Goal: Book appointment/travel/reservation

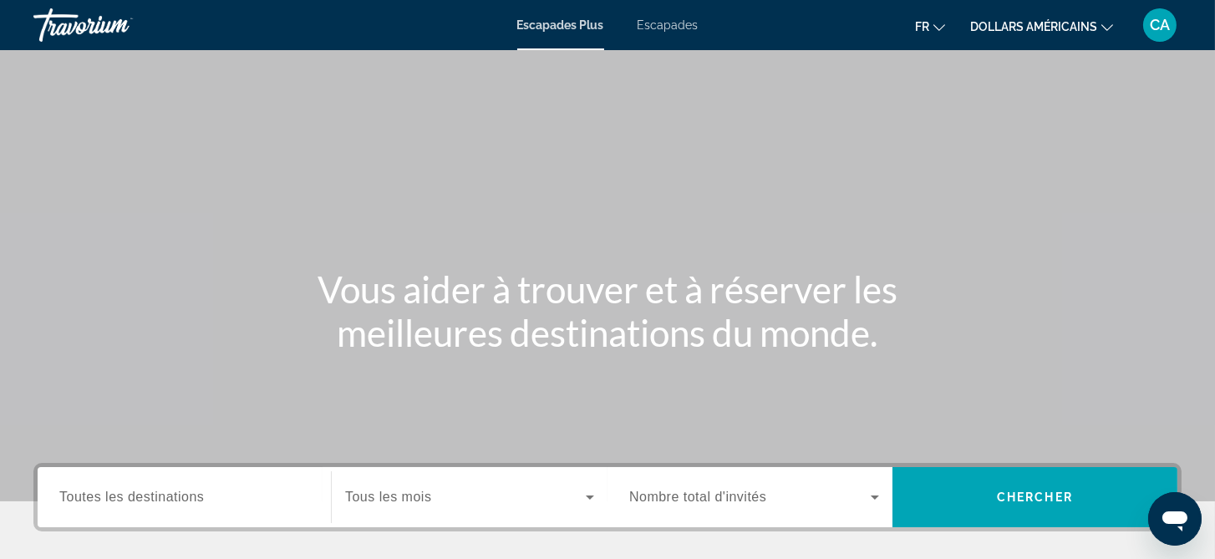
click at [196, 499] on span "Toutes les destinations" at bounding box center [131, 497] width 145 height 14
click at [196, 499] on input "Destination Toutes les destinations" at bounding box center [184, 498] width 250 height 20
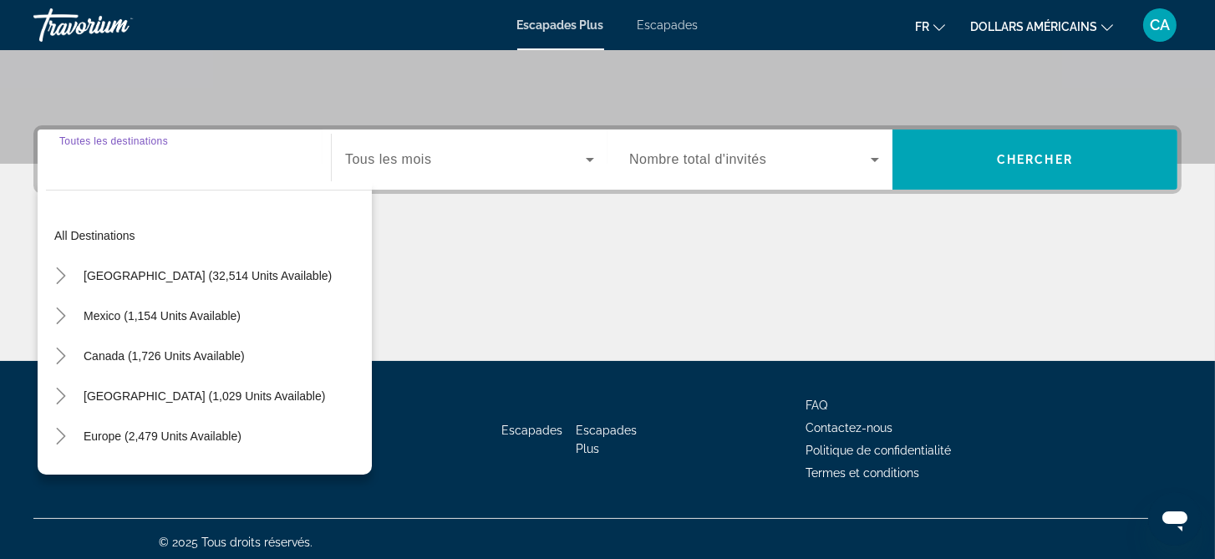
scroll to position [343, 0]
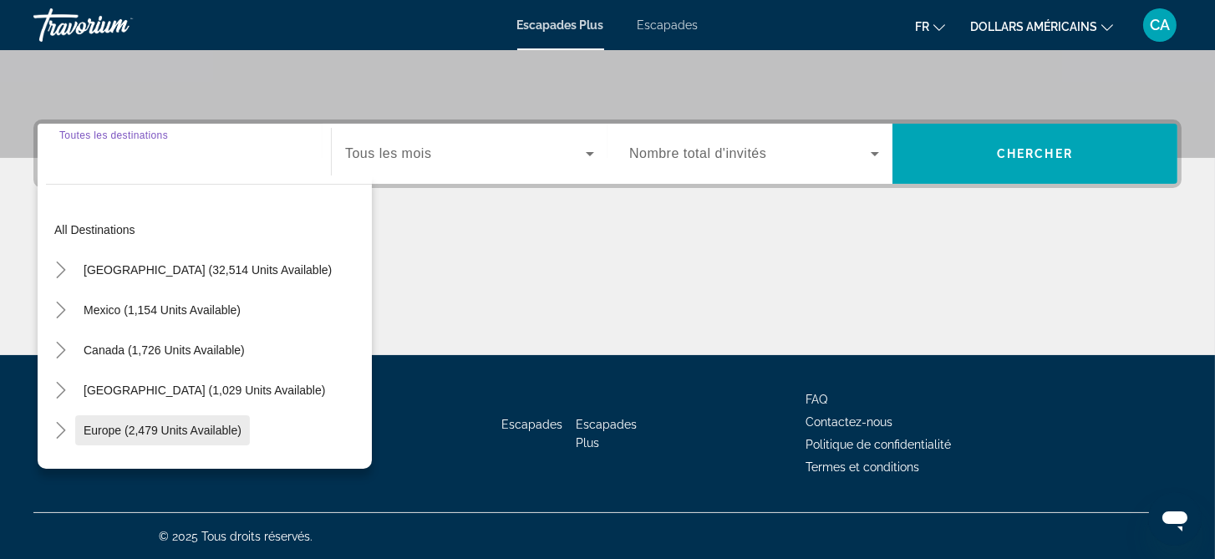
click at [157, 435] on span "Europe (2,479 units available)" at bounding box center [163, 430] width 158 height 13
type input "**********"
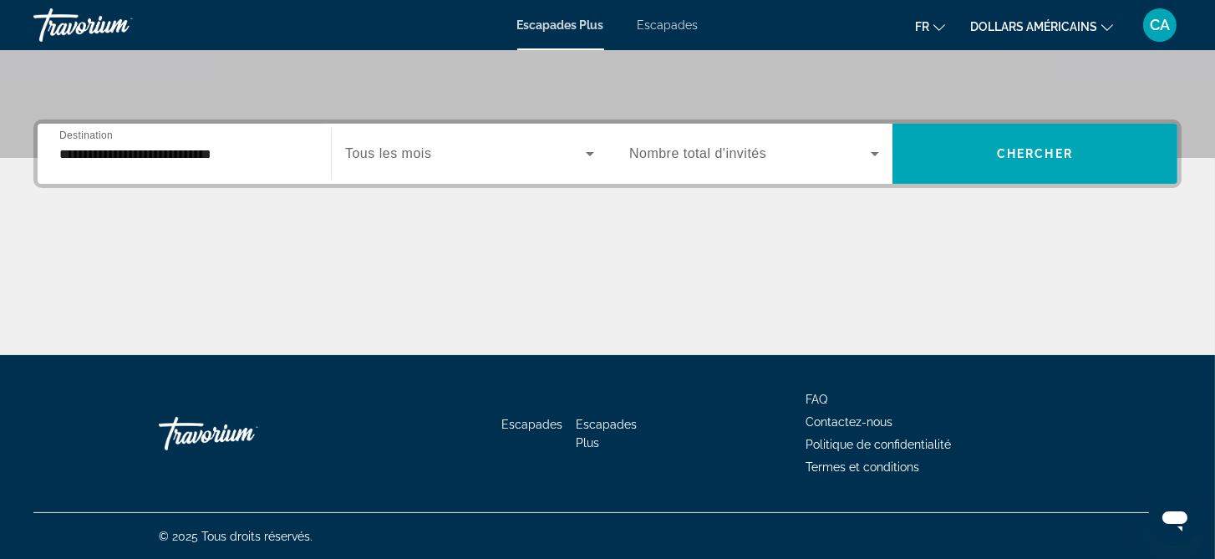
click at [418, 155] on span "Tous les mois" at bounding box center [388, 153] width 86 height 14
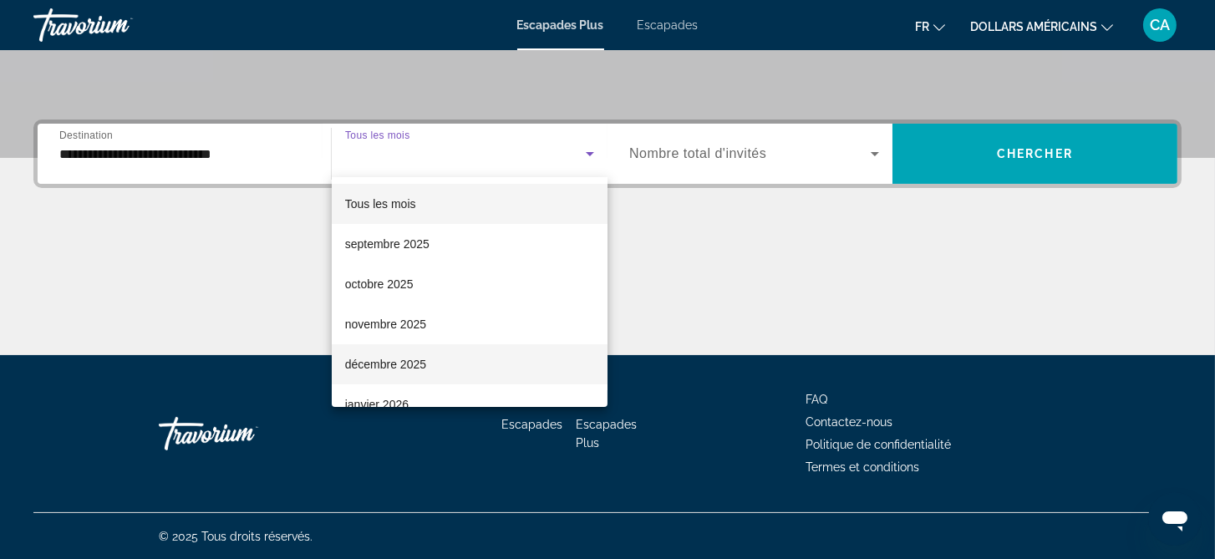
click at [399, 366] on font "décembre 2025" at bounding box center [385, 364] width 81 height 13
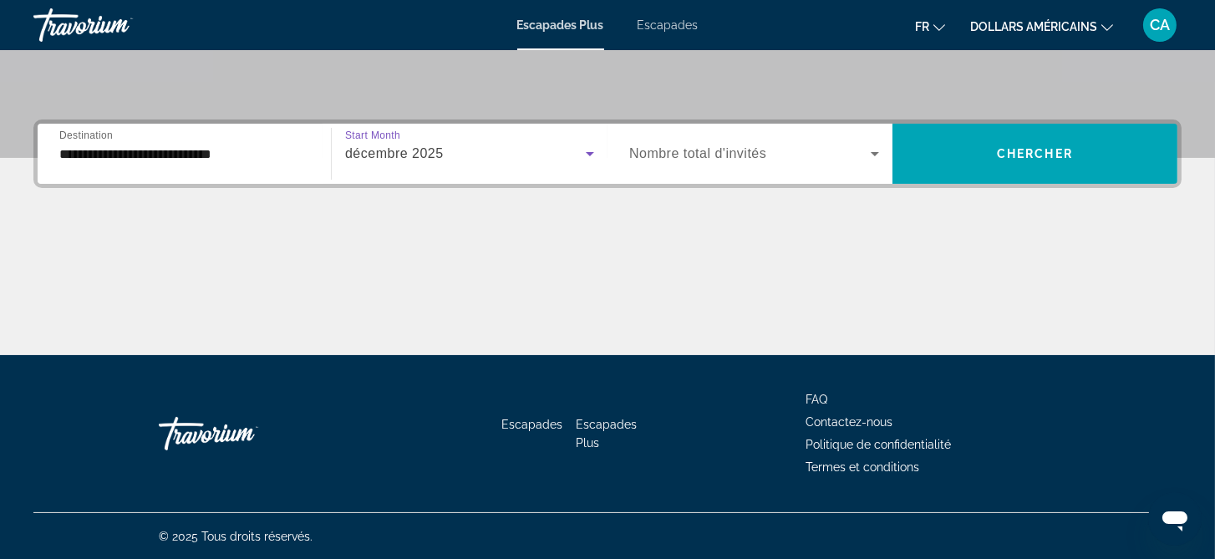
click at [719, 158] on span "Nombre total d'invités" at bounding box center [697, 153] width 137 height 14
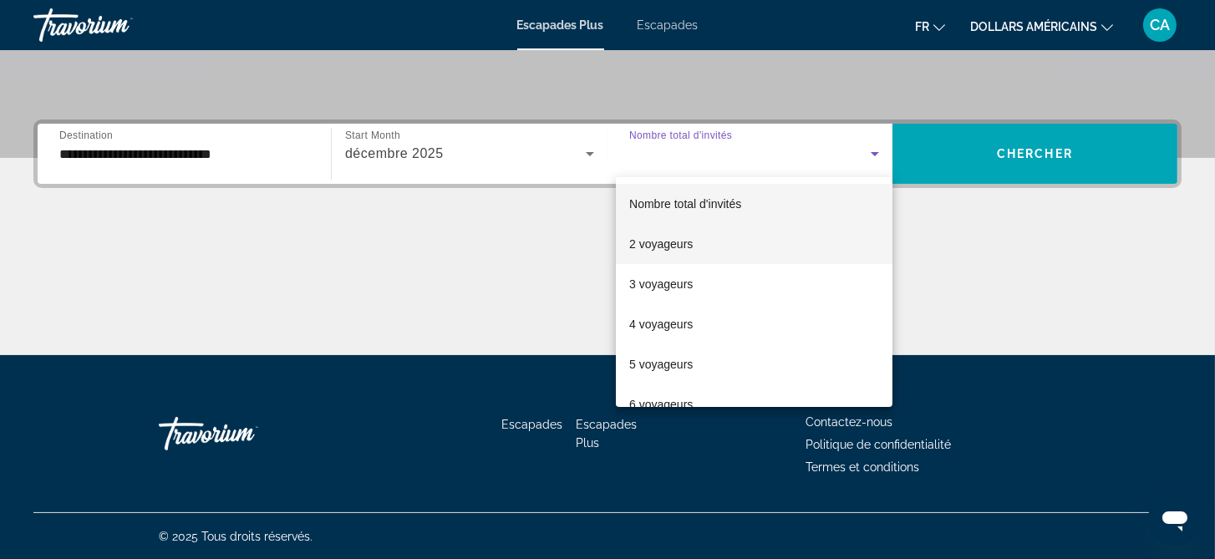
click at [672, 252] on span "2 voyageurs" at bounding box center [661, 244] width 64 height 20
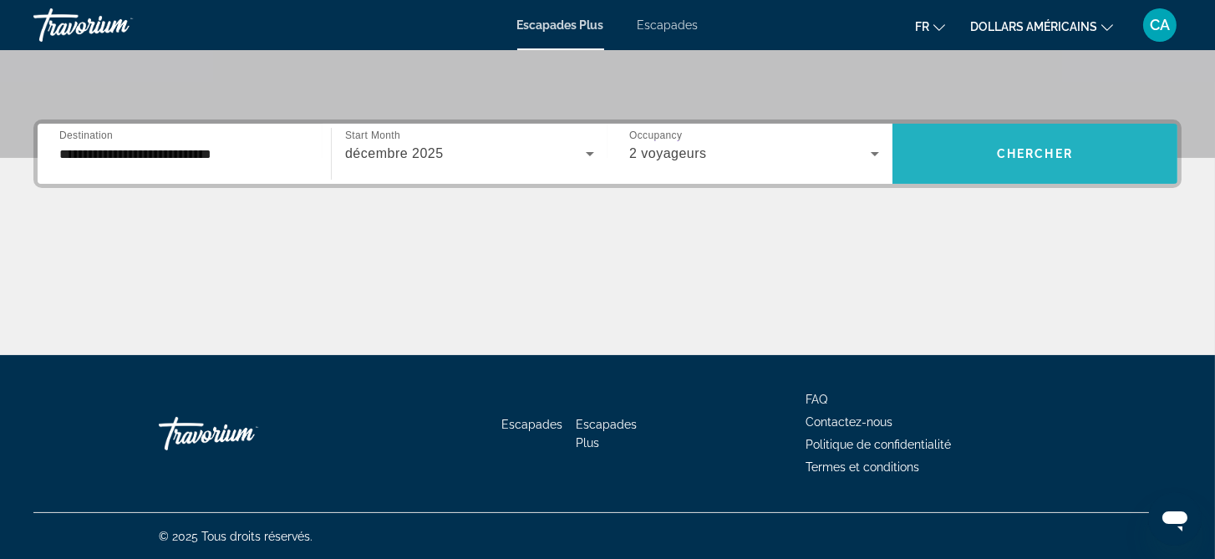
click at [1012, 148] on span "Chercher" at bounding box center [1035, 153] width 76 height 13
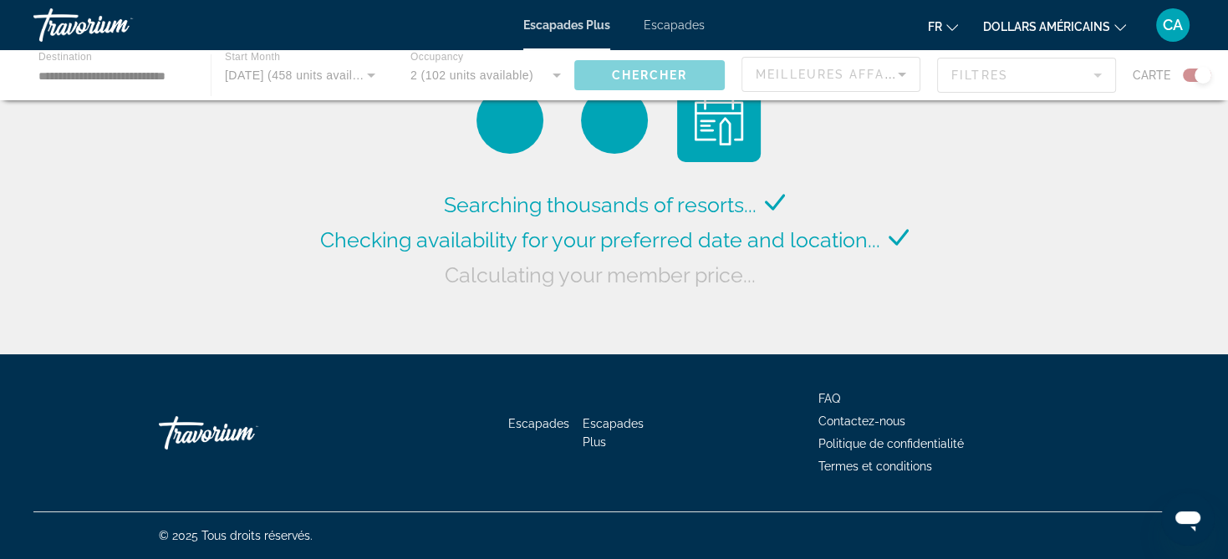
click at [1069, 25] on font "dollars américains" at bounding box center [1046, 26] width 127 height 13
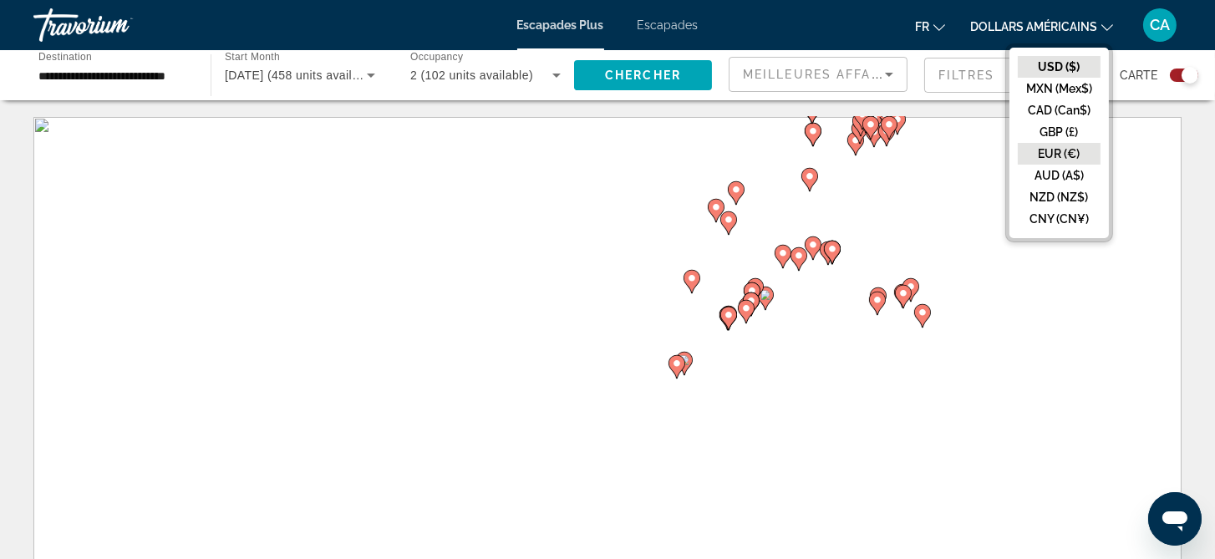
click at [1061, 153] on button "EUR (€)" at bounding box center [1059, 154] width 83 height 22
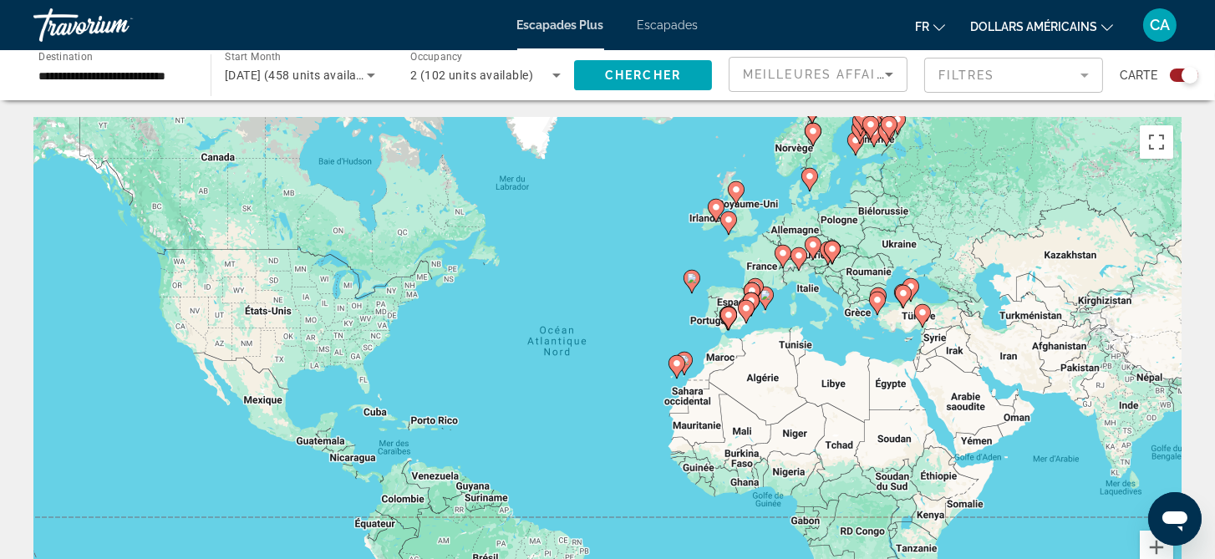
click at [798, 261] on icon "Contenu principal" at bounding box center [798, 259] width 15 height 22
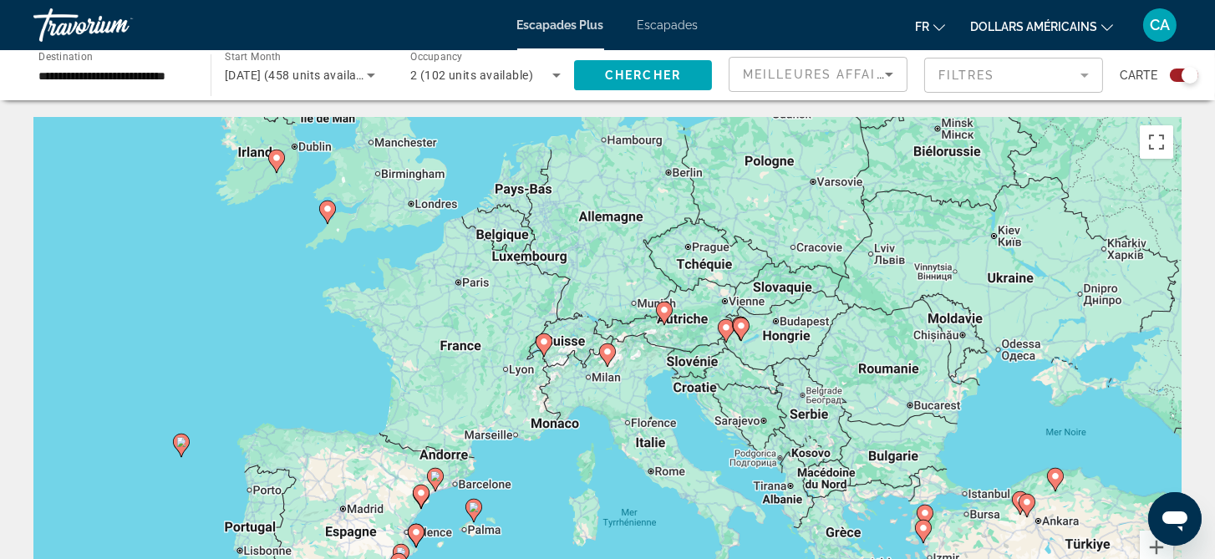
click at [607, 357] on icon "Contenu principal" at bounding box center [607, 355] width 15 height 22
type input "**********"
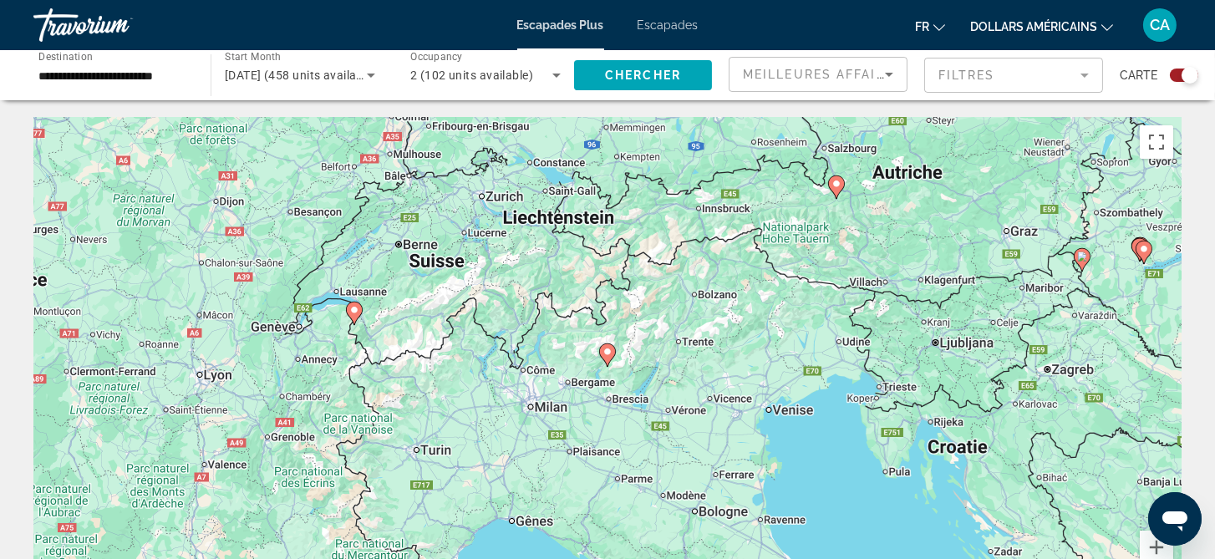
click at [607, 357] on icon "Contenu principal" at bounding box center [607, 355] width 15 height 22
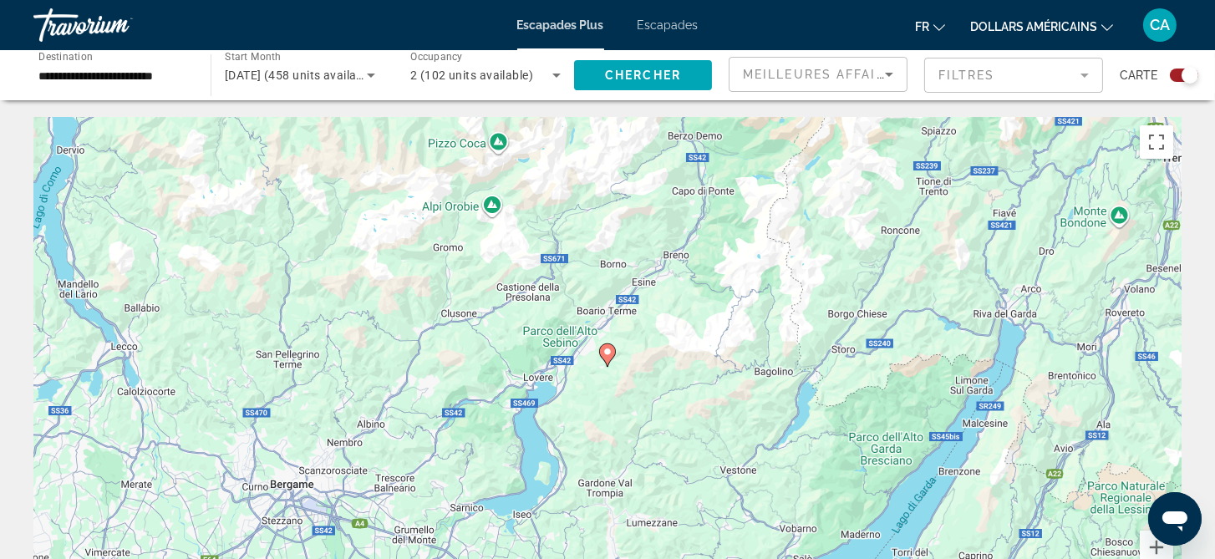
click at [889, 74] on icon "Sort by" at bounding box center [889, 75] width 8 height 4
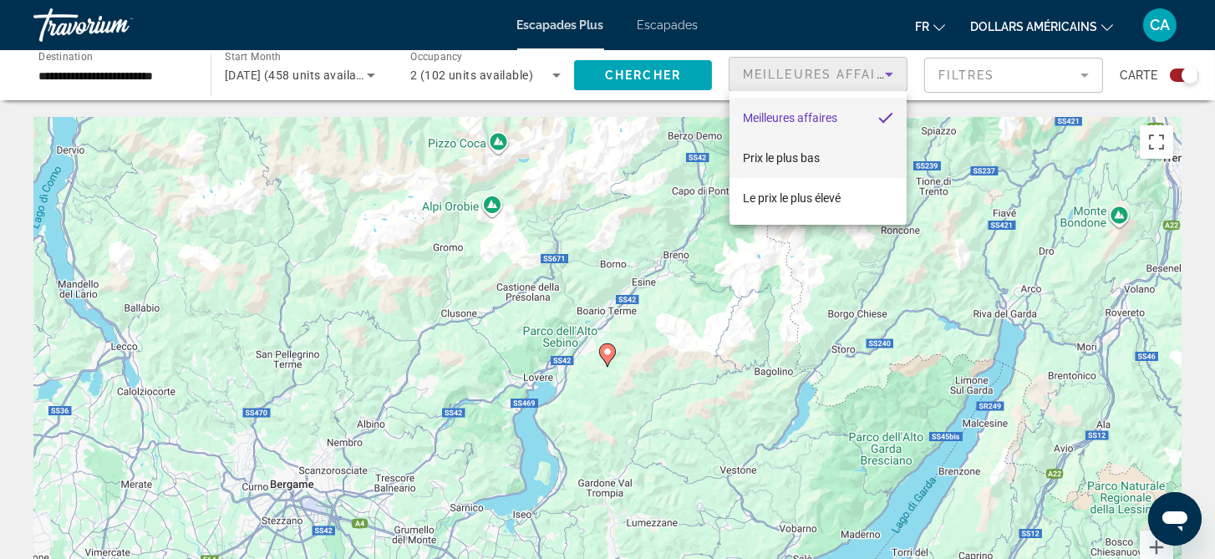
click at [840, 163] on mat-option "Prix ​​le plus bas" at bounding box center [818, 158] width 177 height 40
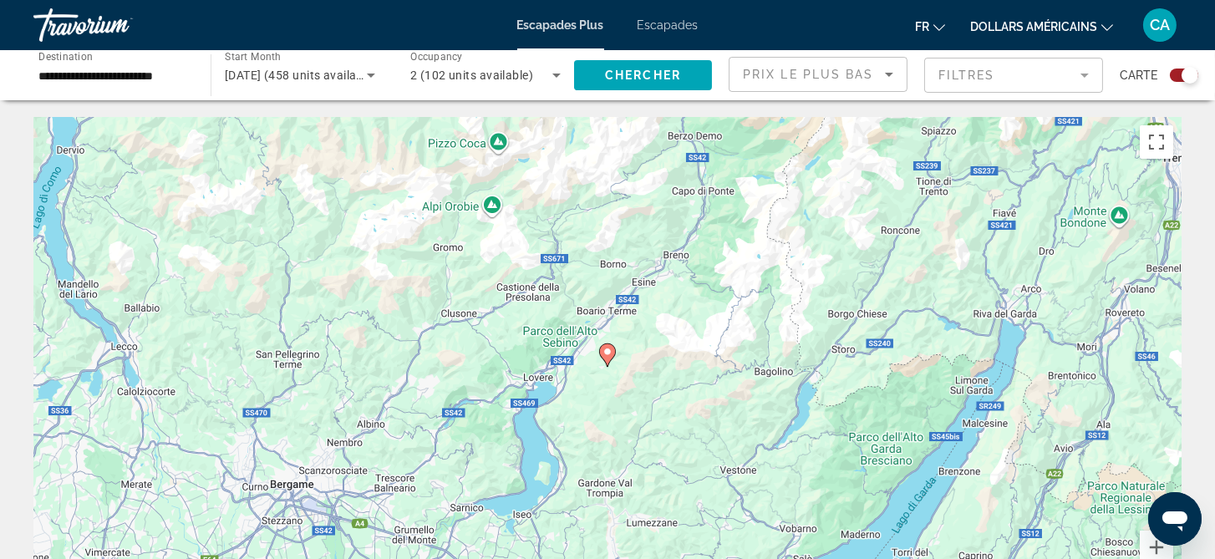
click at [1179, 75] on div "Search widget" at bounding box center [1184, 75] width 28 height 13
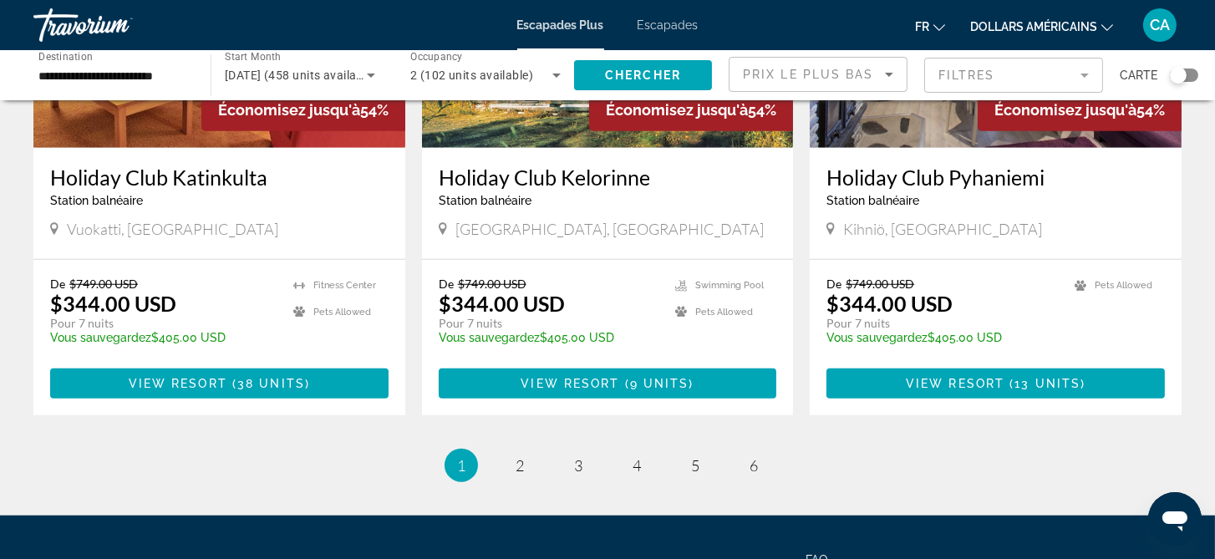
scroll to position [2089, 0]
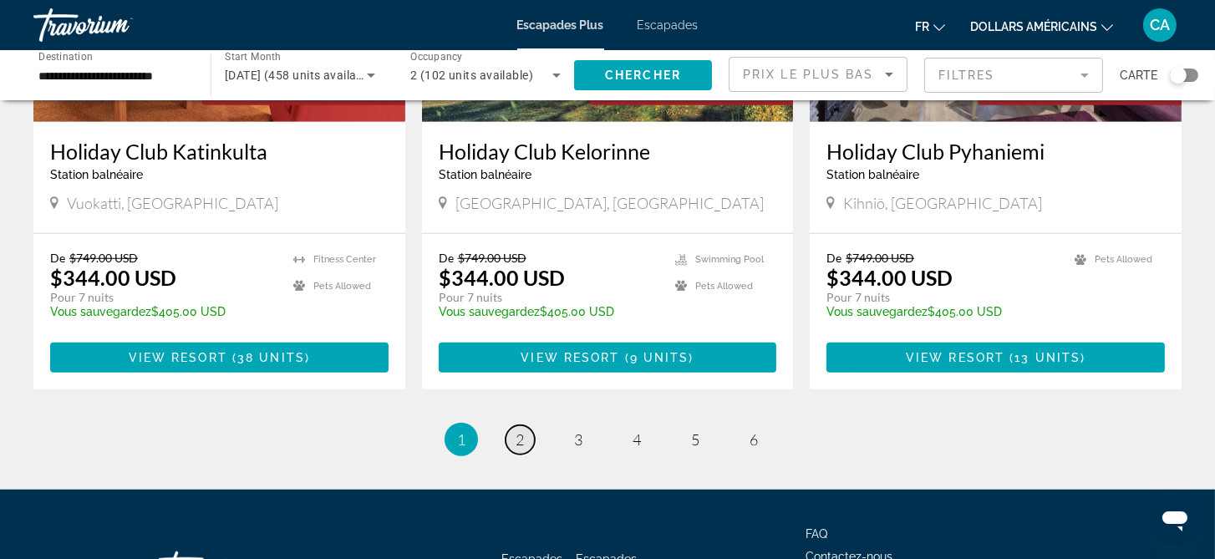
click at [516, 430] on span "2" at bounding box center [520, 439] width 8 height 18
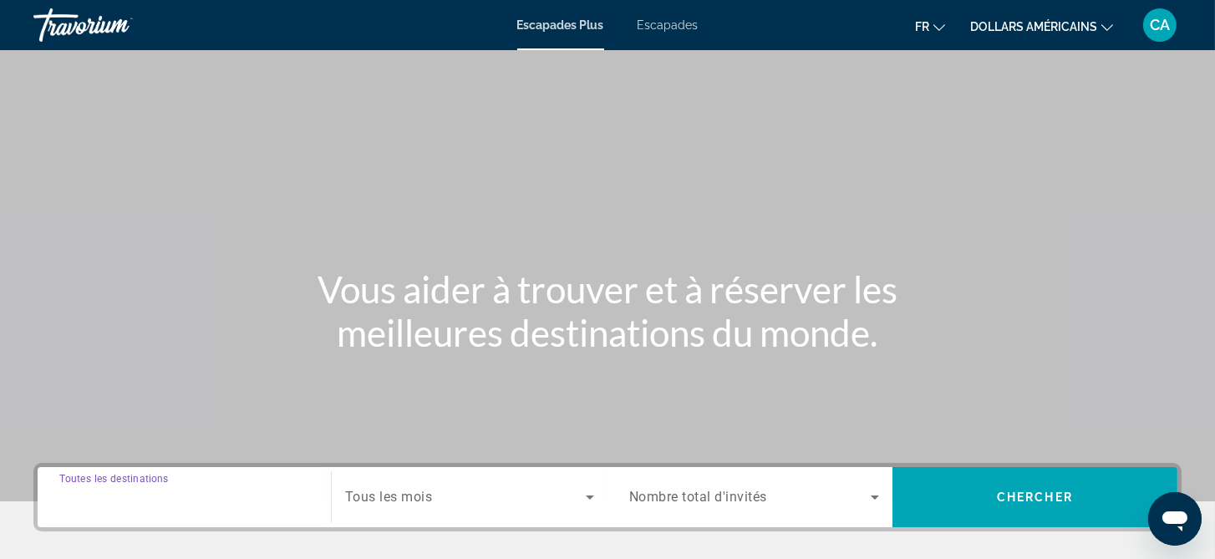
click at [222, 494] on input "Destination Toutes les destinations" at bounding box center [184, 498] width 250 height 20
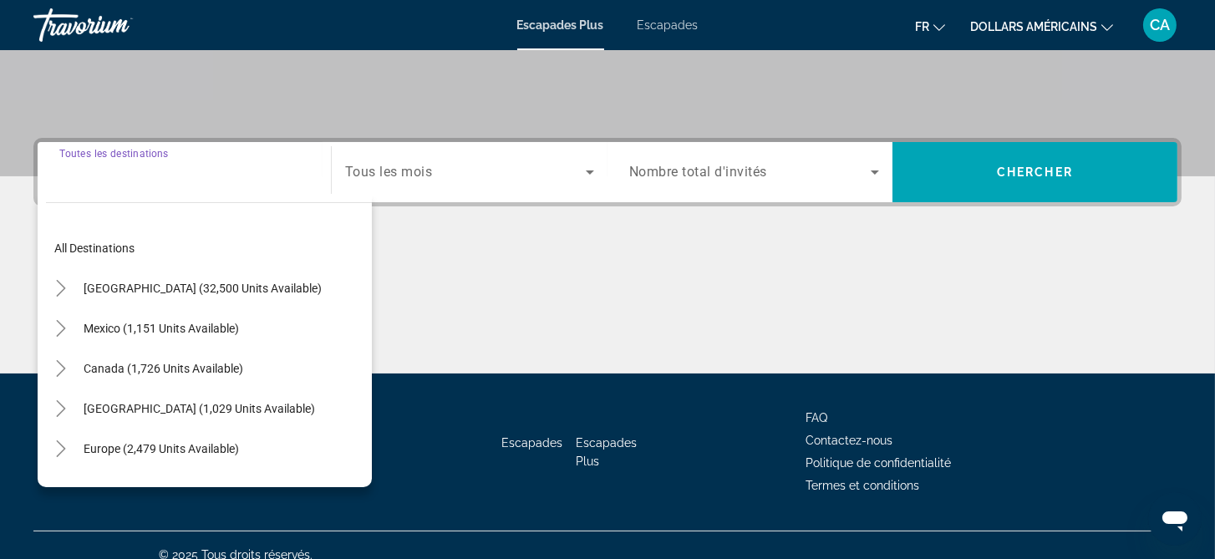
scroll to position [343, 0]
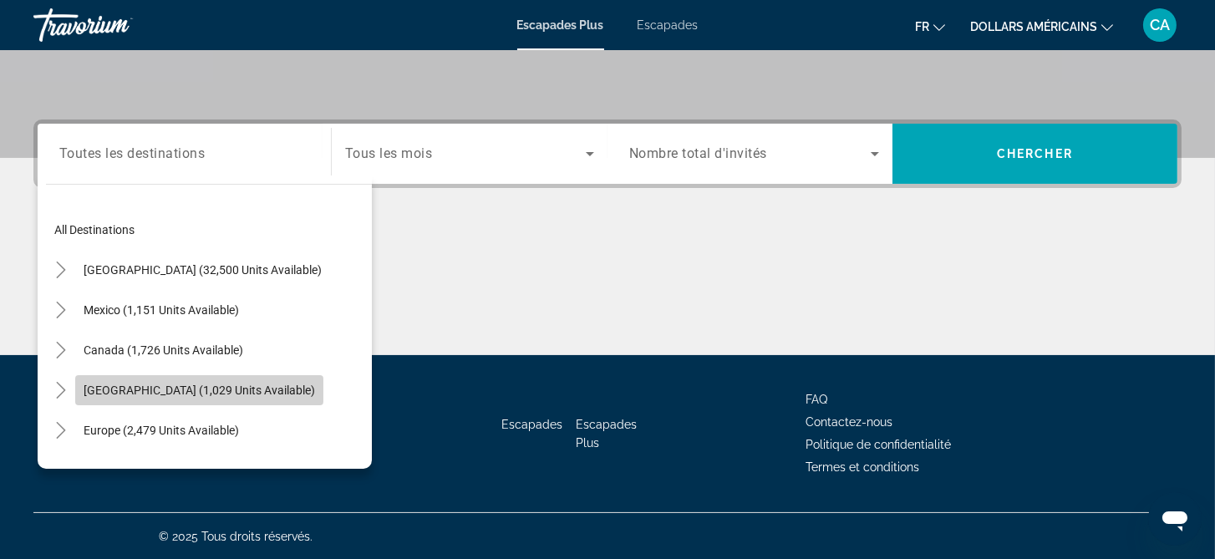
click at [186, 391] on span "[GEOGRAPHIC_DATA] (1,029 units available)" at bounding box center [199, 390] width 231 height 13
type input "**********"
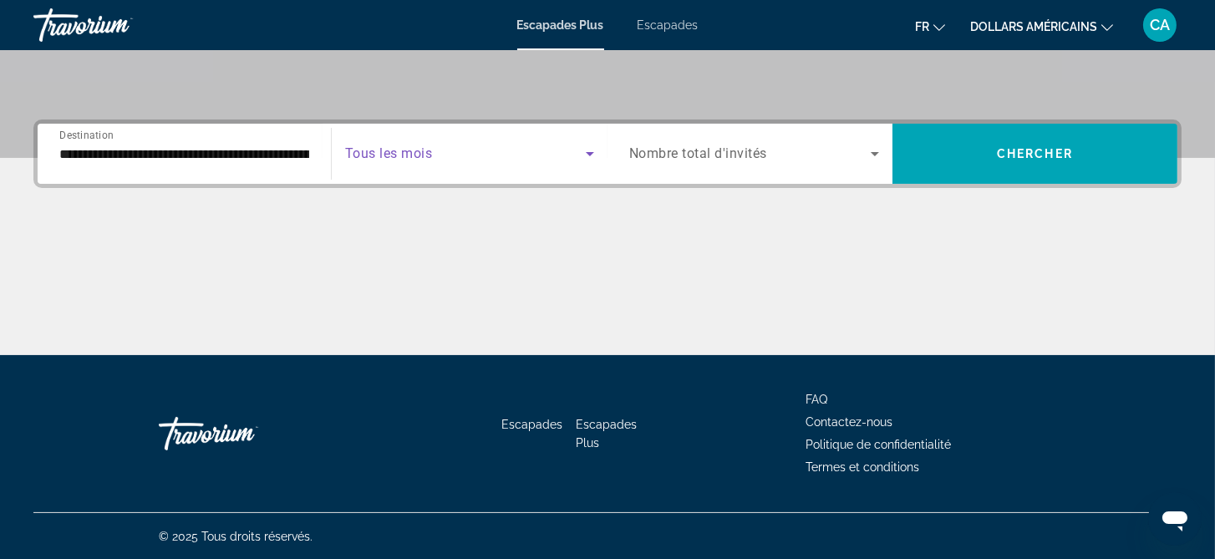
click at [556, 159] on span "Search widget" at bounding box center [465, 154] width 241 height 20
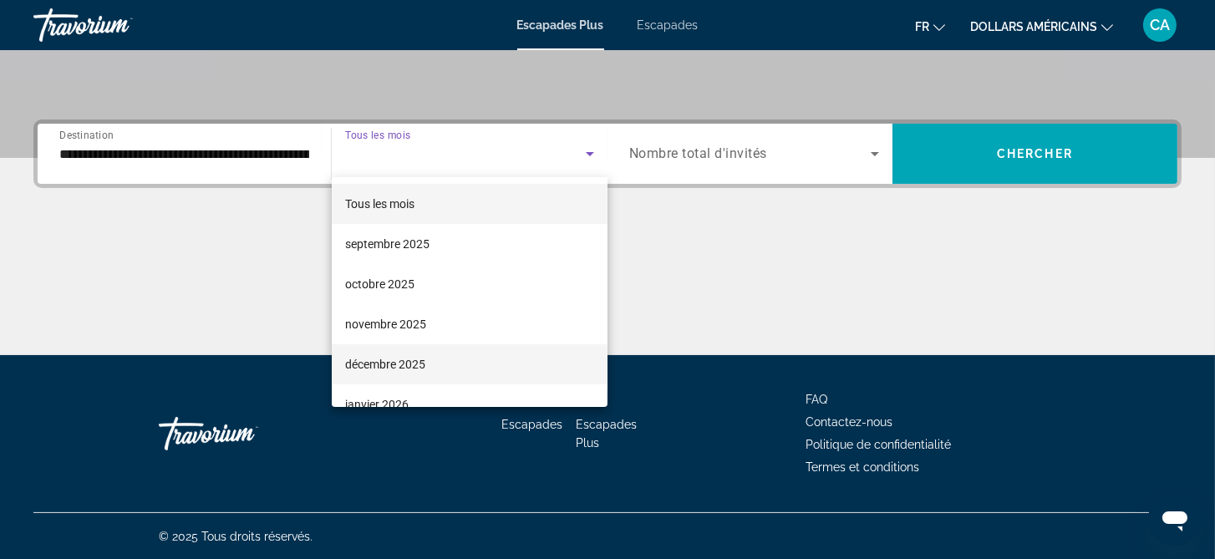
click at [432, 371] on mat-option "décembre 2025" at bounding box center [470, 364] width 276 height 40
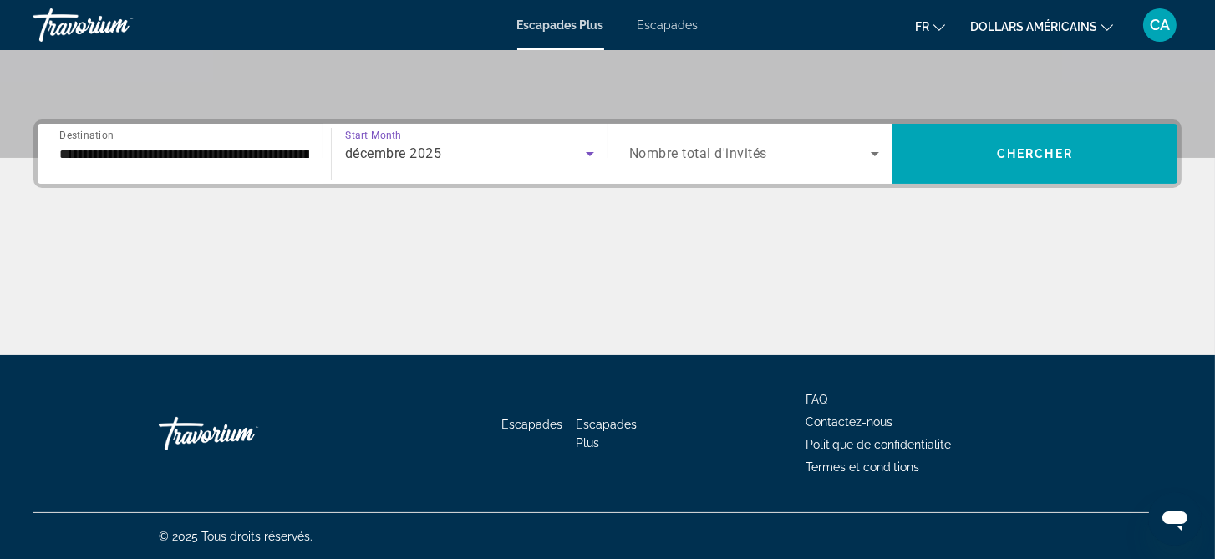
click at [811, 159] on span "Search widget" at bounding box center [750, 154] width 242 height 20
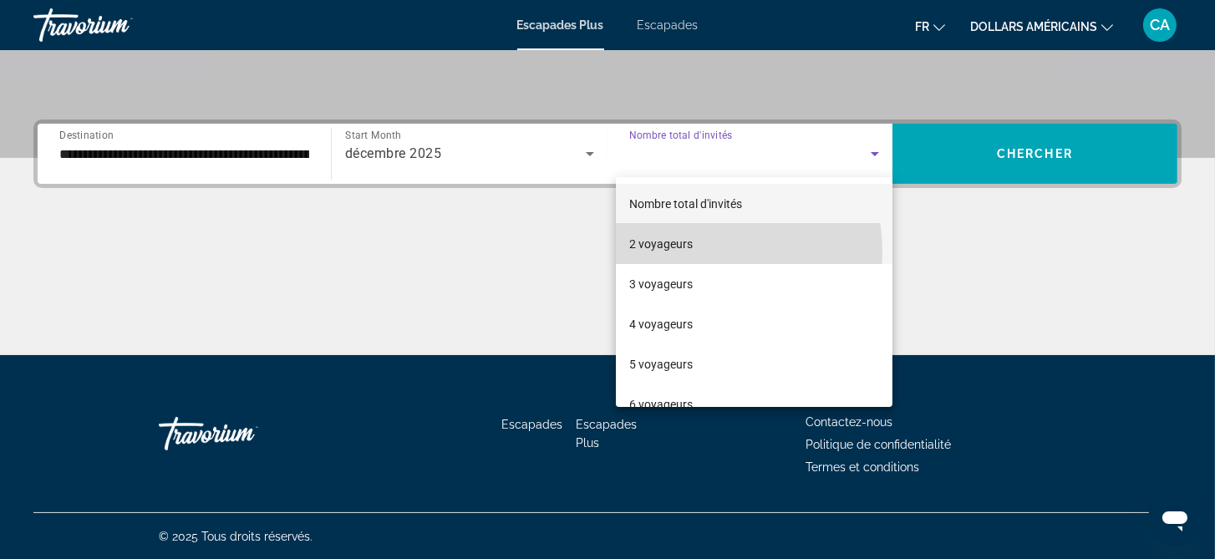
click at [701, 252] on mat-option "2 voyageurs" at bounding box center [754, 244] width 277 height 40
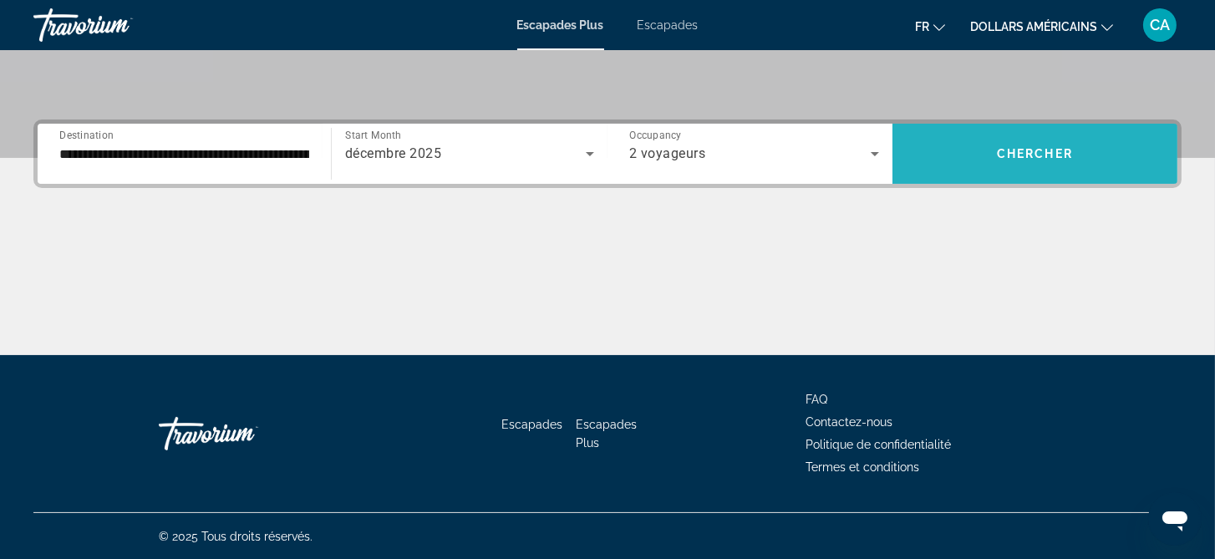
click at [1094, 167] on span "Search widget" at bounding box center [1035, 154] width 285 height 40
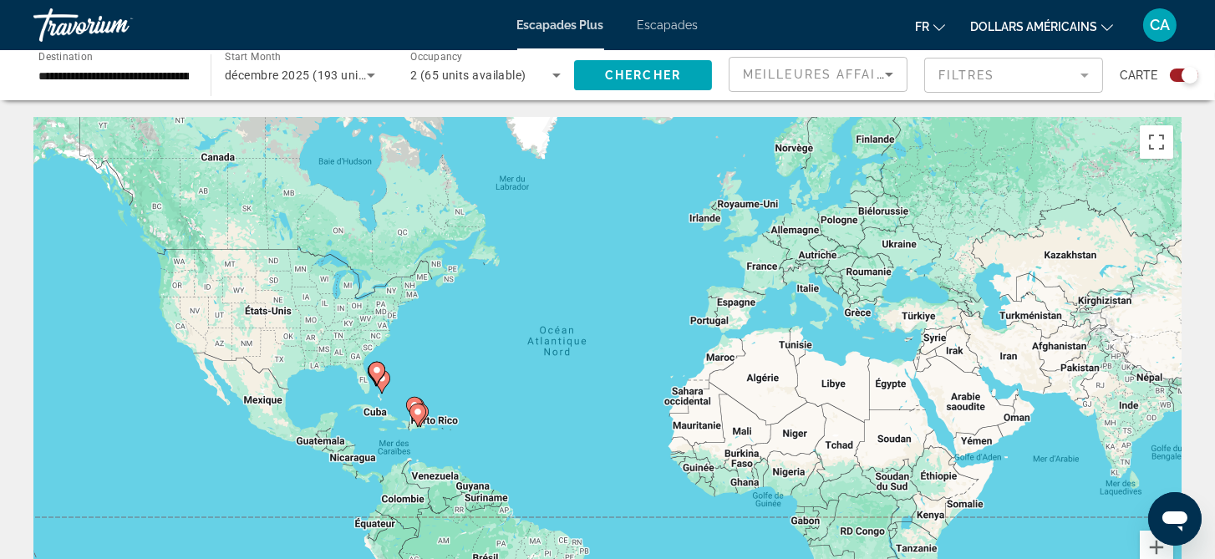
click at [416, 408] on image "Contenu principal" at bounding box center [418, 412] width 10 height 10
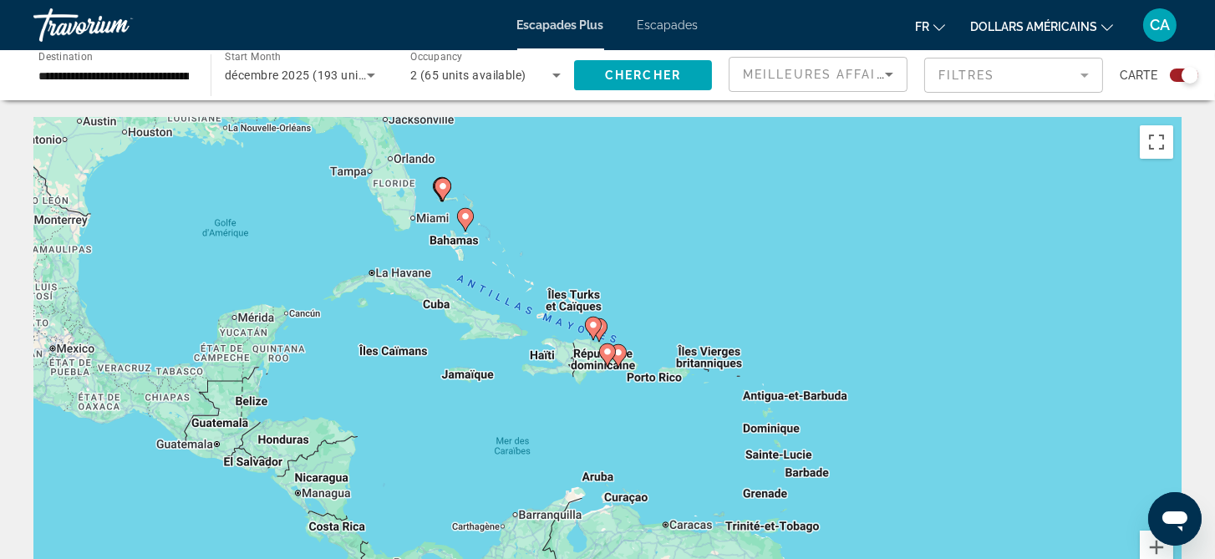
click at [471, 221] on icon "Contenu principal" at bounding box center [465, 220] width 15 height 22
type input "**********"
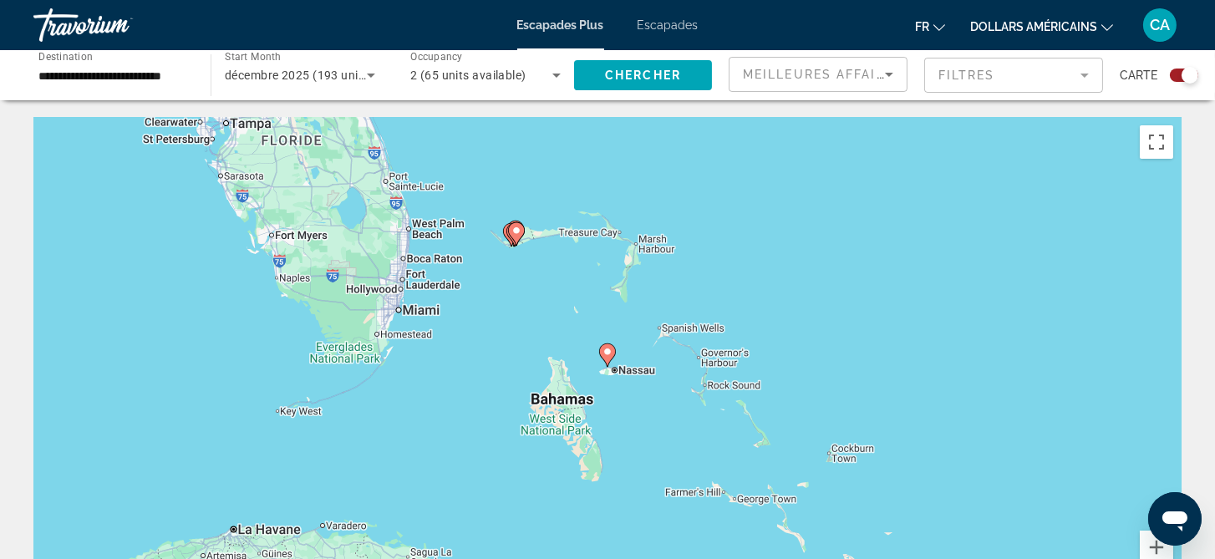
click at [603, 353] on image "Contenu principal" at bounding box center [608, 352] width 10 height 10
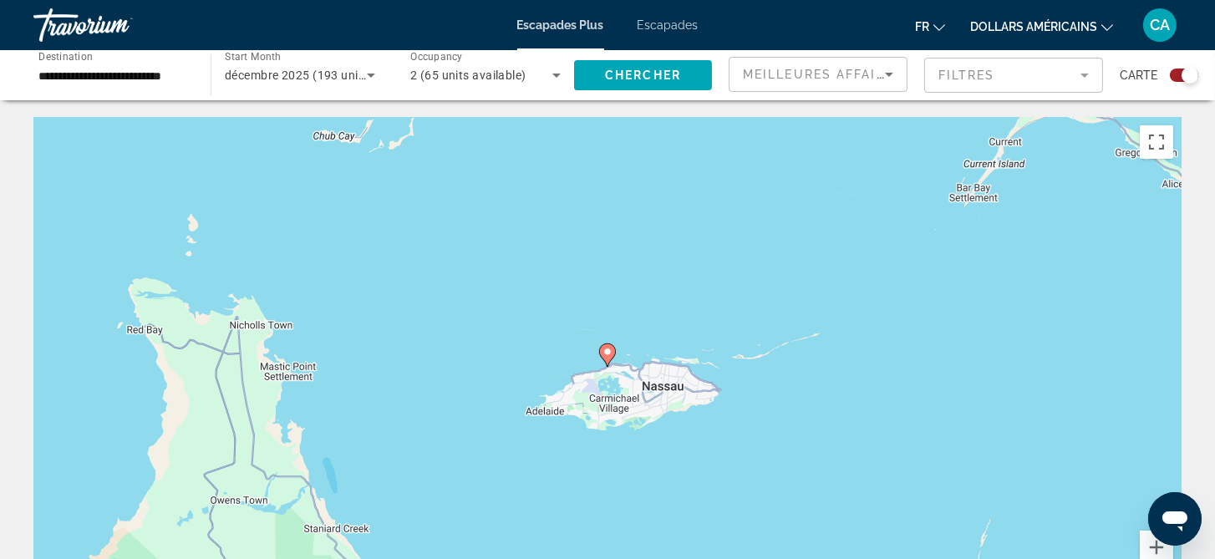
click at [603, 353] on image "Contenu principal" at bounding box center [608, 352] width 10 height 10
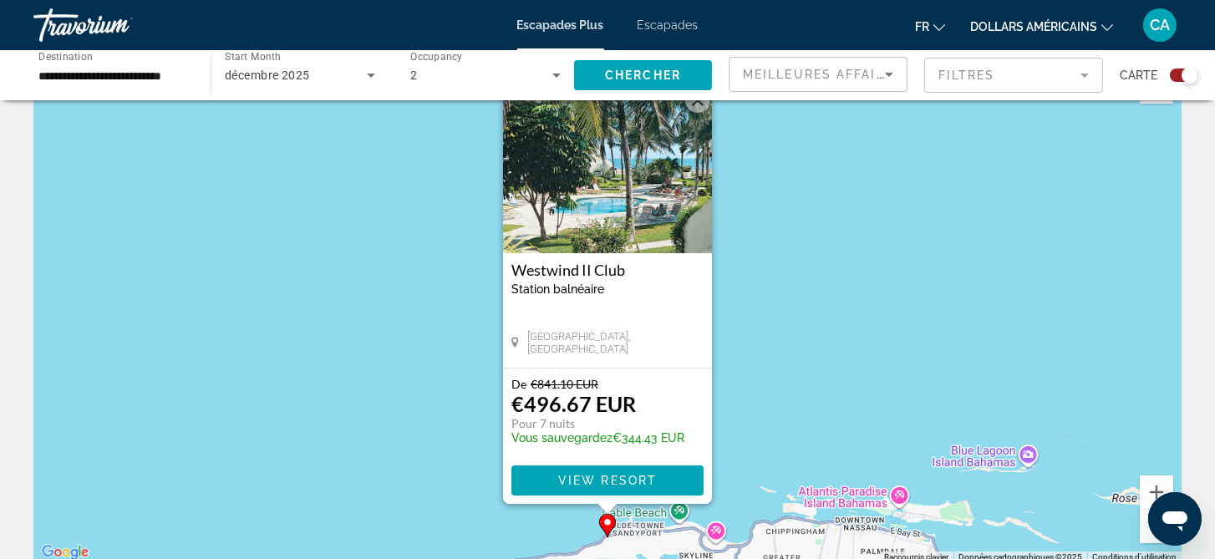
scroll to position [84, 0]
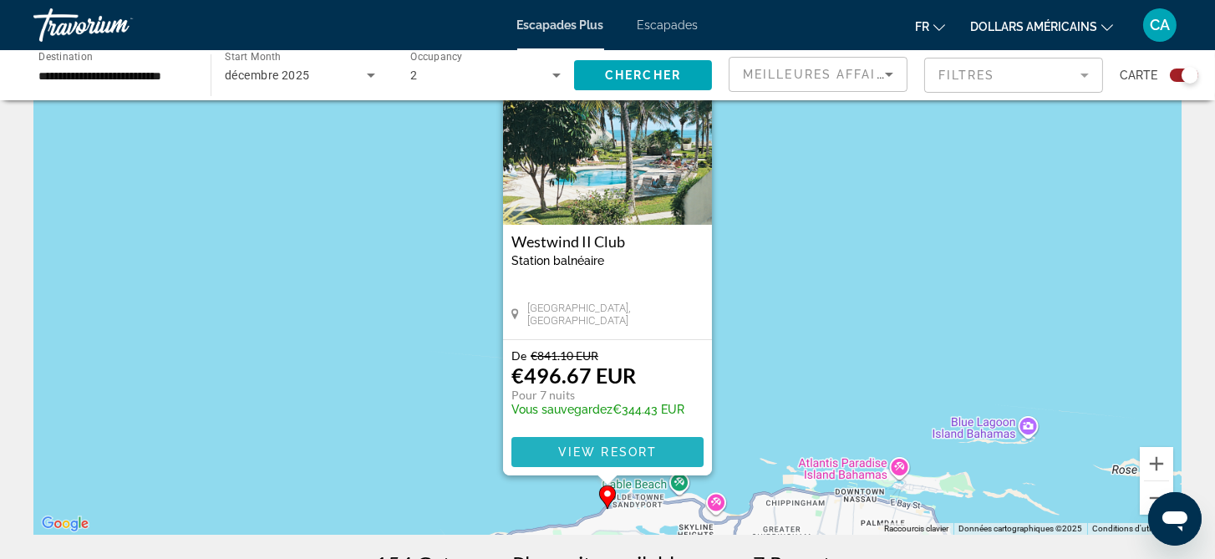
click at [613, 450] on span "View Resort" at bounding box center [607, 451] width 99 height 13
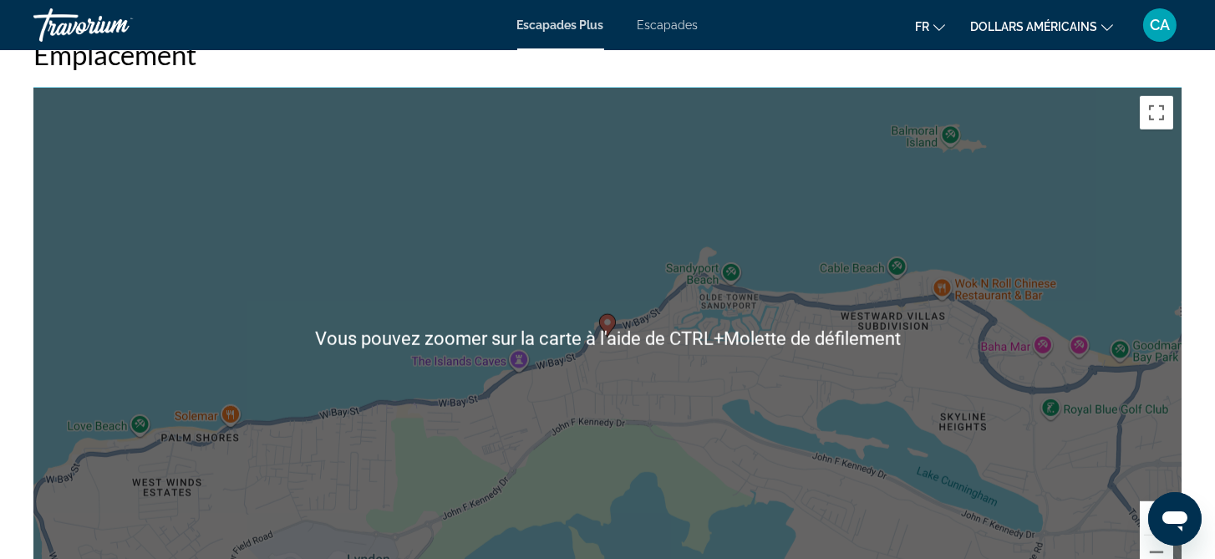
scroll to position [2089, 0]
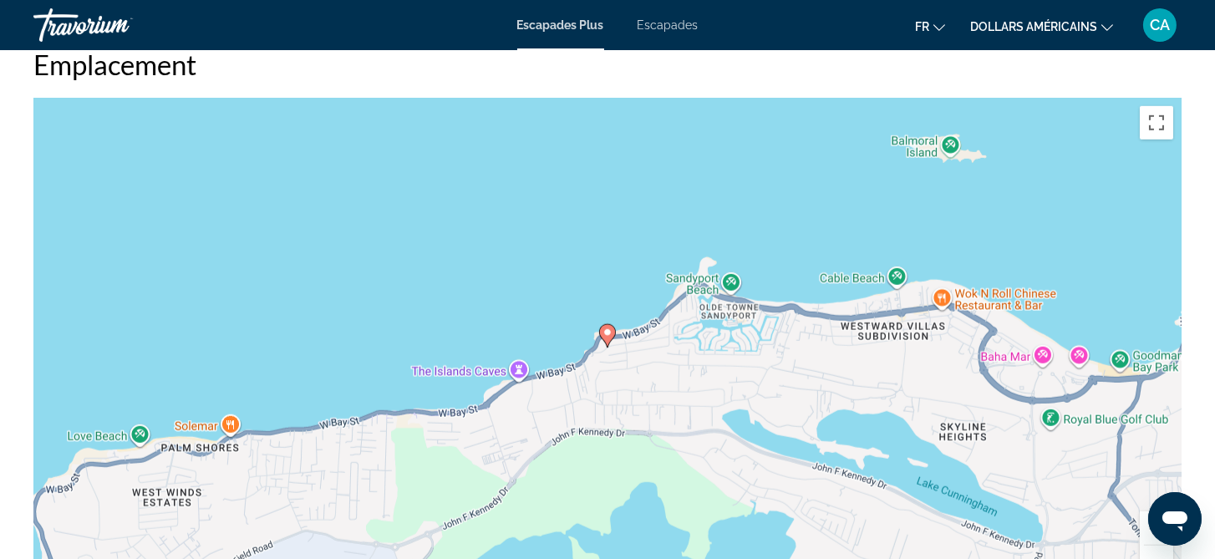
click at [670, 23] on font "Escapades" at bounding box center [668, 24] width 61 height 13
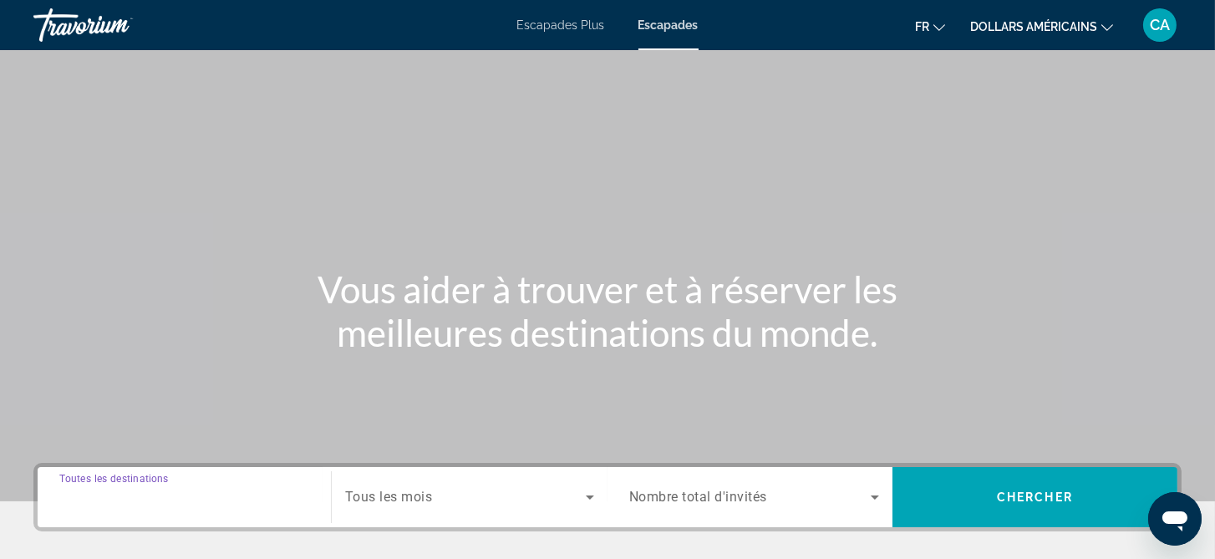
click at [252, 499] on input "Destination Toutes les destinations" at bounding box center [184, 498] width 250 height 20
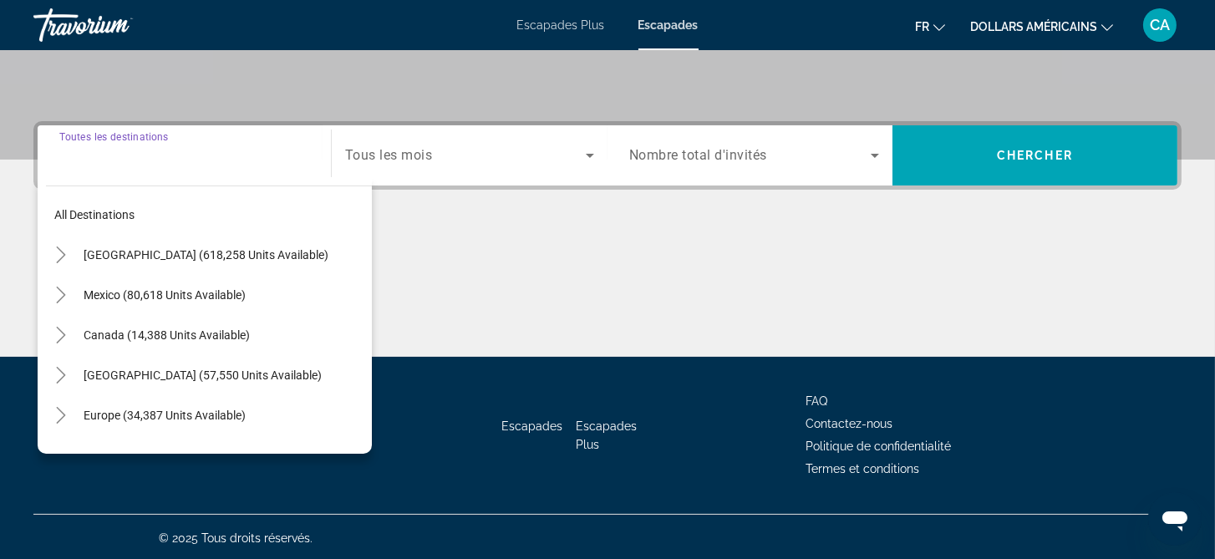
scroll to position [343, 0]
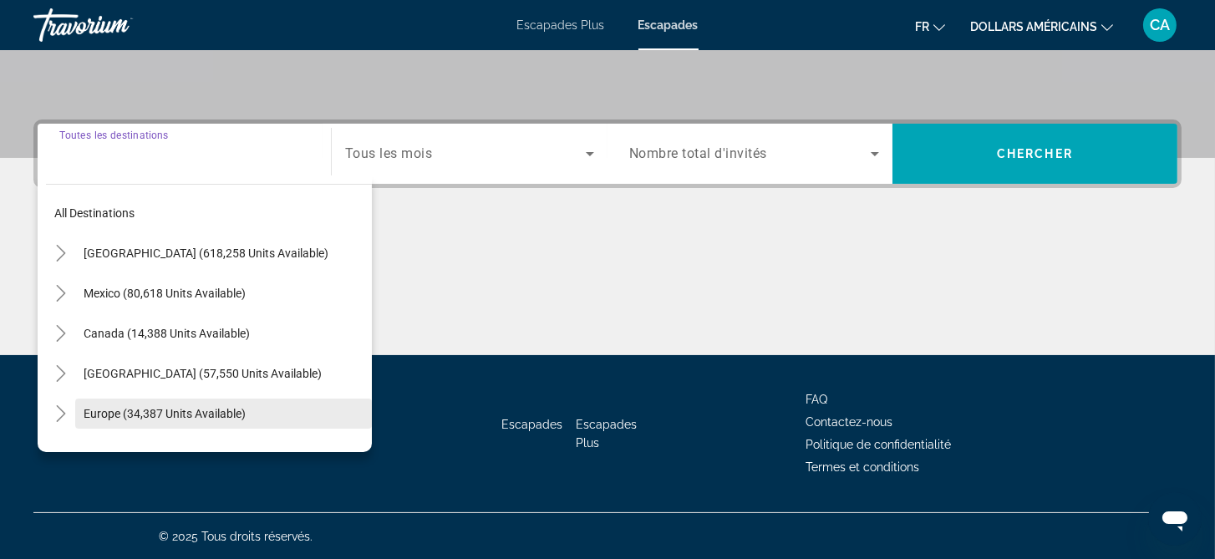
click at [149, 407] on span "Europe (34,387 units available)" at bounding box center [165, 413] width 162 height 13
type input "**********"
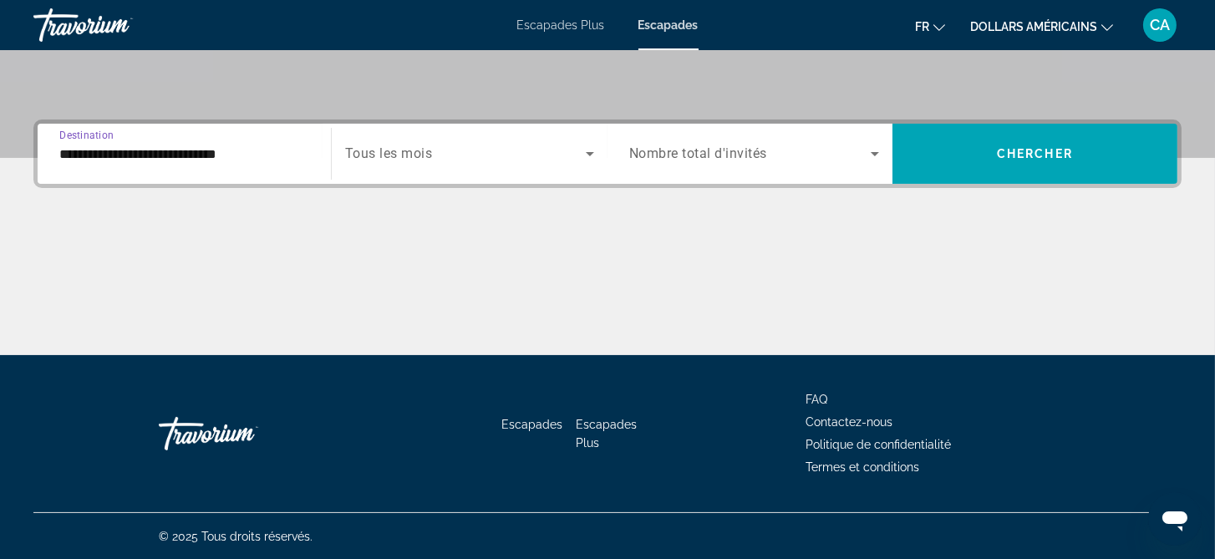
click at [505, 166] on div "Search widget" at bounding box center [469, 153] width 249 height 47
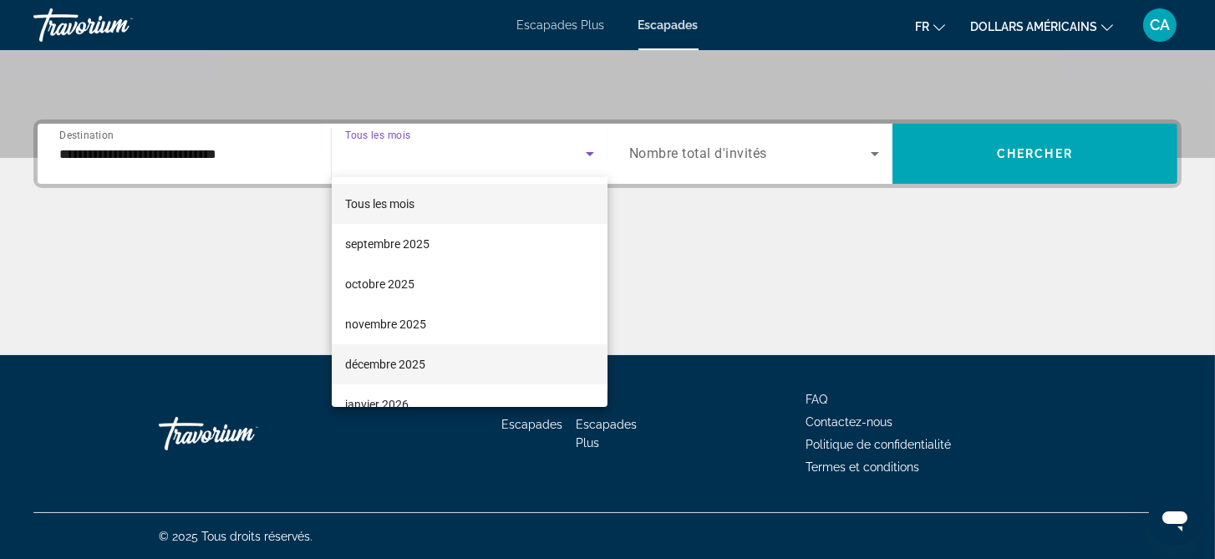
click at [471, 375] on mat-option "décembre 2025" at bounding box center [470, 364] width 276 height 40
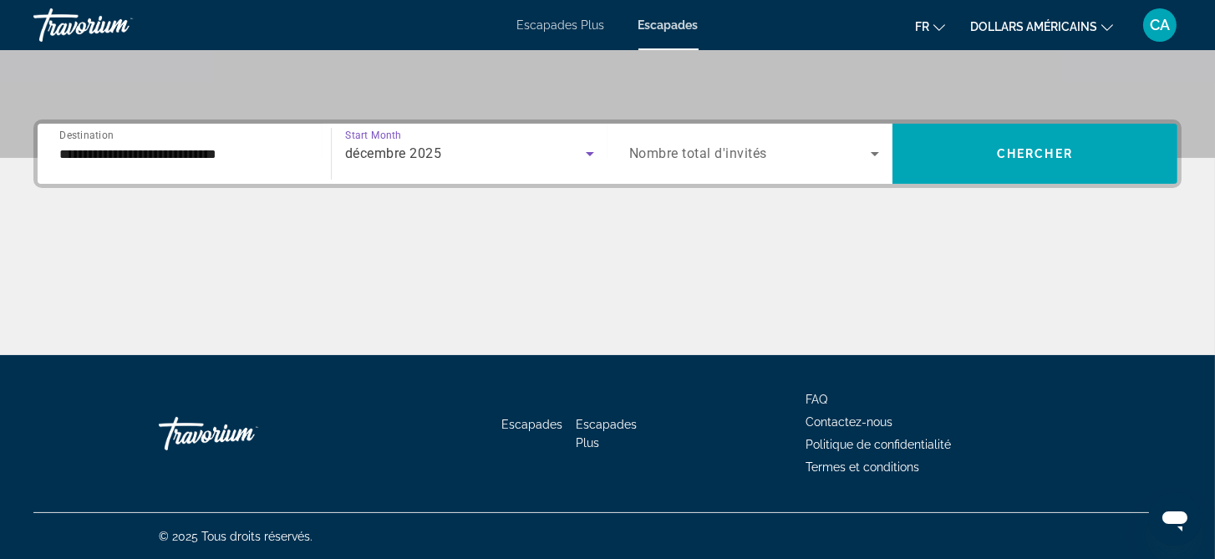
click at [814, 151] on span "Search widget" at bounding box center [750, 154] width 242 height 20
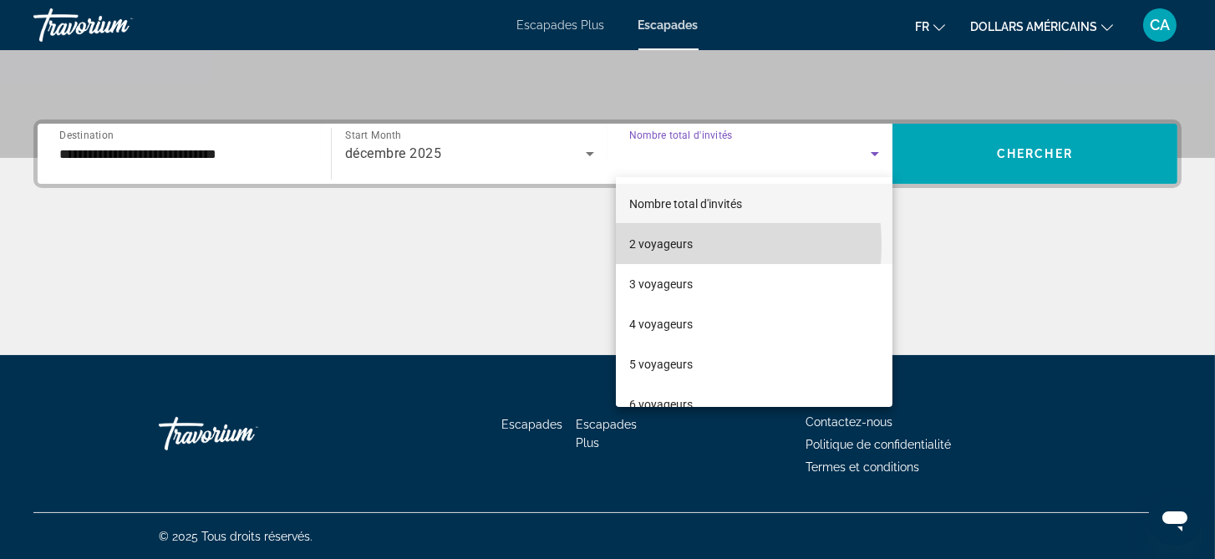
click at [654, 245] on font "2 voyageurs" at bounding box center [661, 243] width 64 height 13
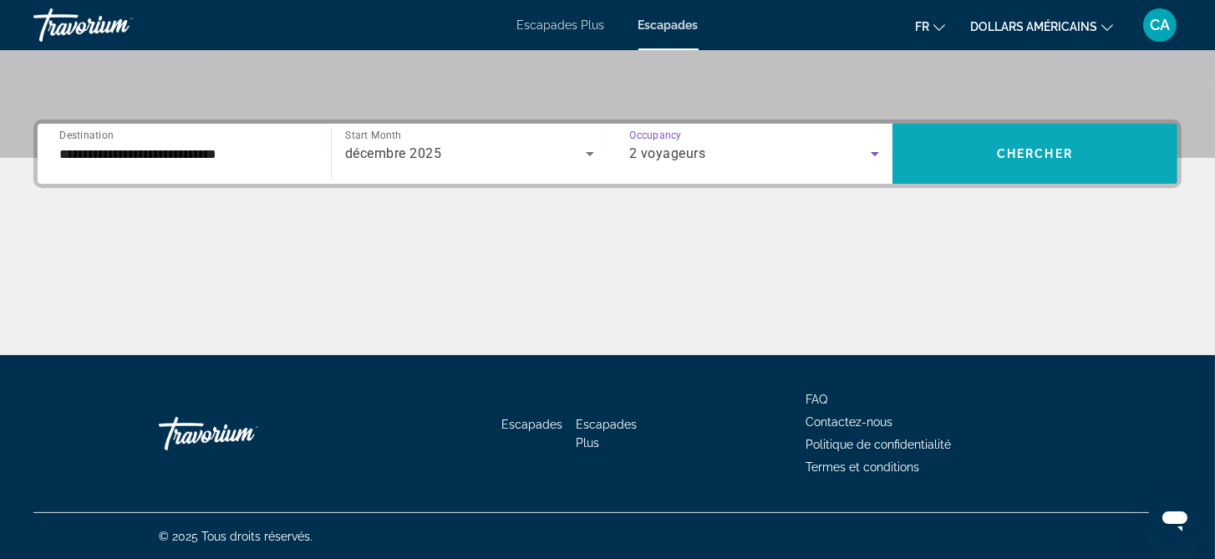
click at [1007, 151] on span "Chercher" at bounding box center [1035, 153] width 76 height 13
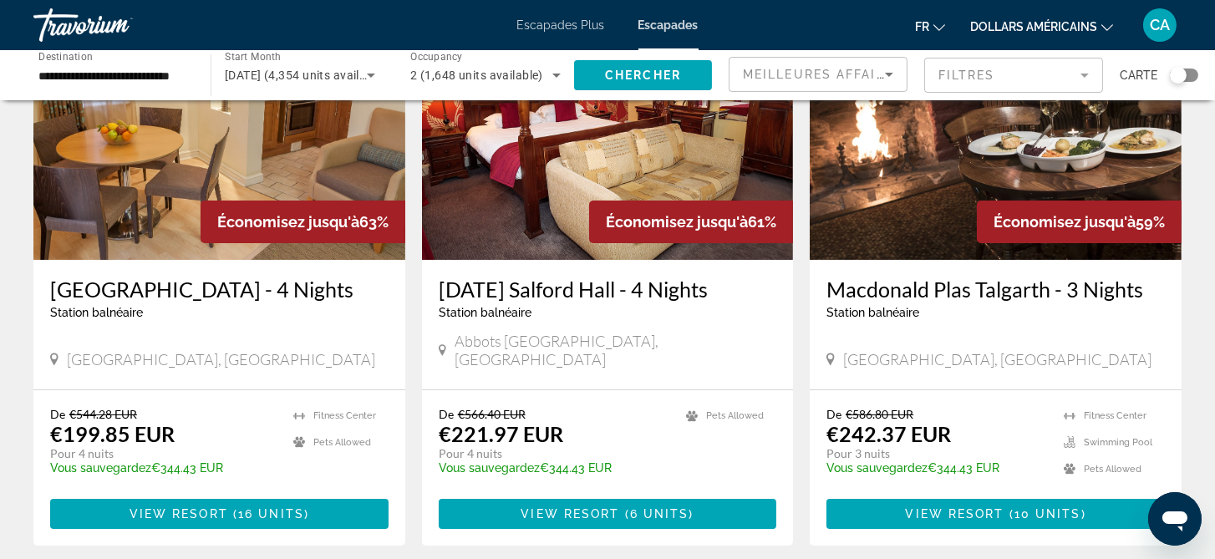
scroll to position [167, 0]
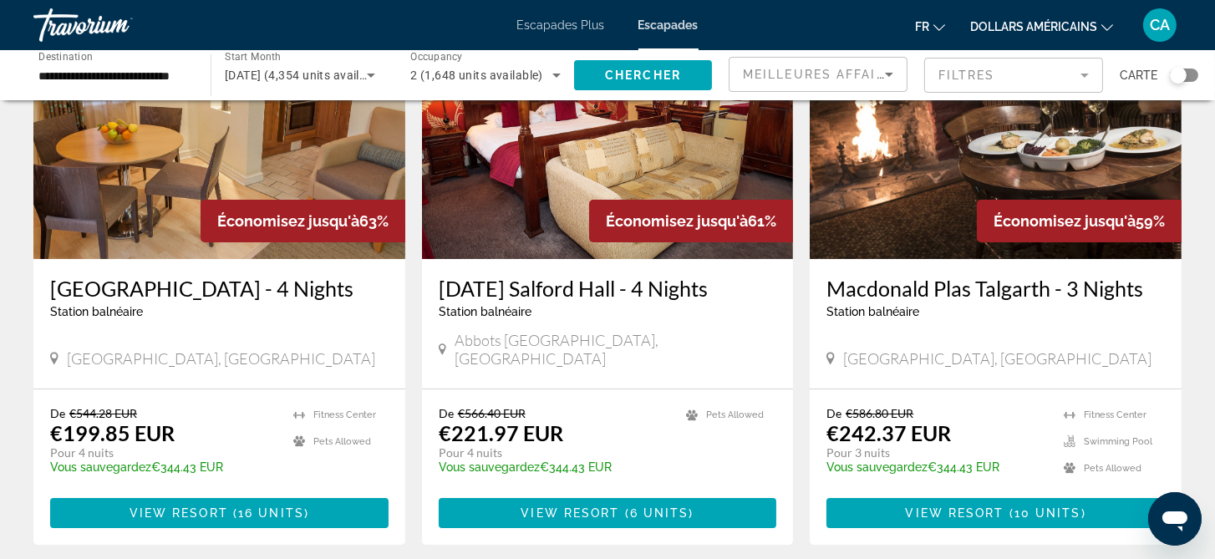
click at [188, 171] on img "Contenu principal" at bounding box center [219, 125] width 372 height 267
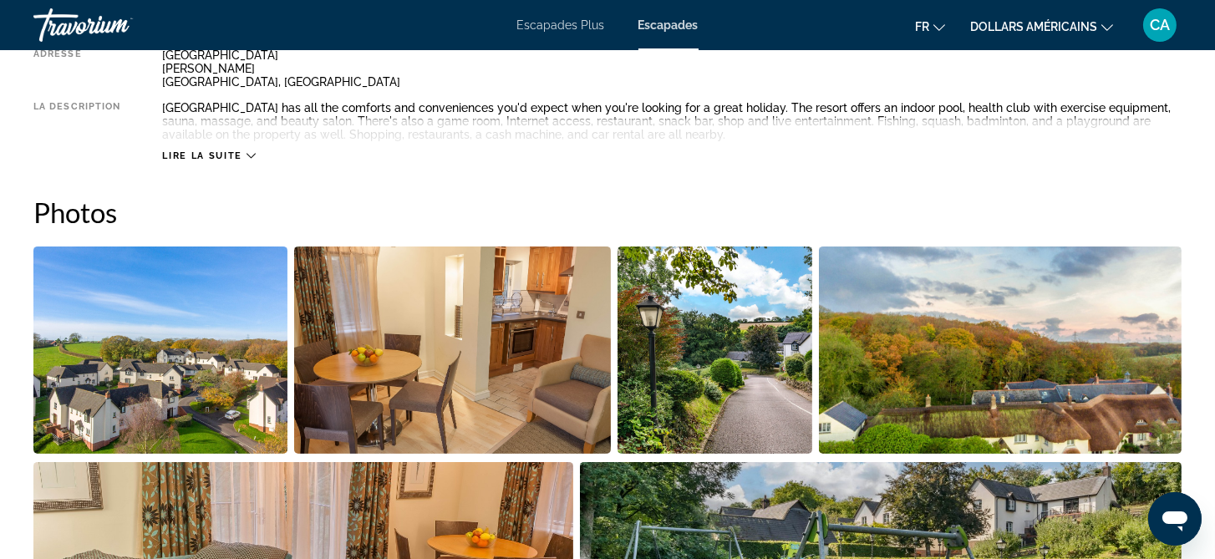
scroll to position [669, 0]
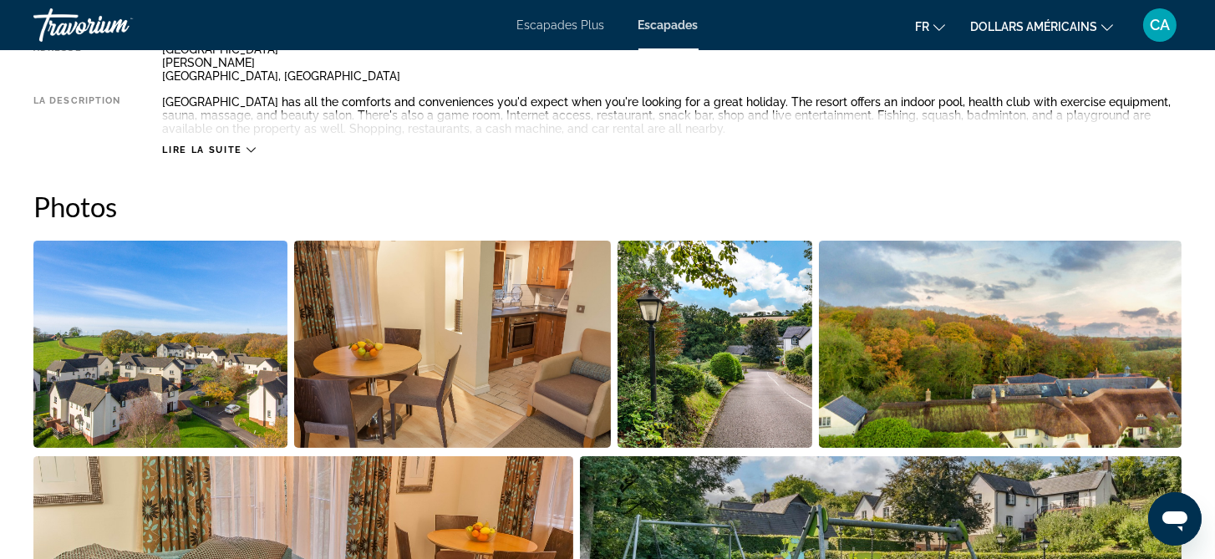
click at [224, 148] on span "Lire la suite" at bounding box center [201, 150] width 79 height 11
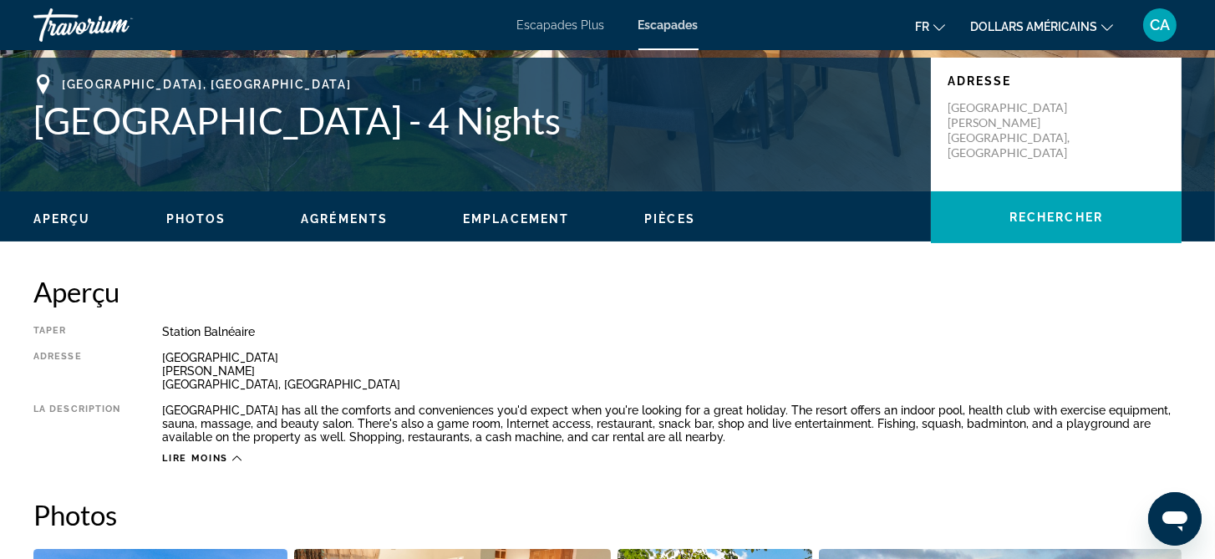
scroll to position [251, 0]
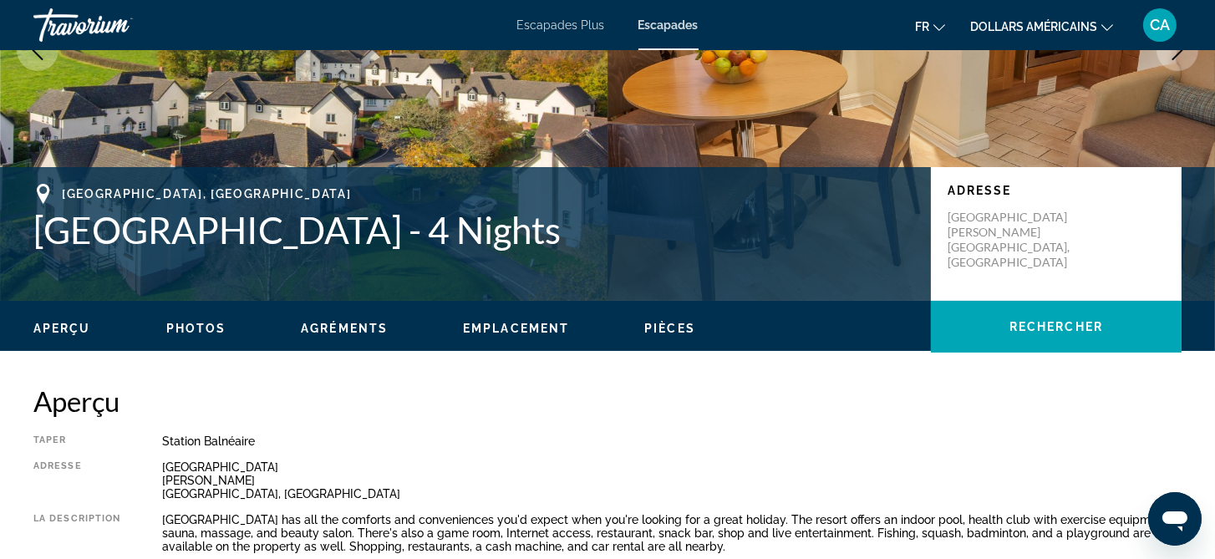
click at [358, 327] on span "Agréments" at bounding box center [344, 328] width 87 height 13
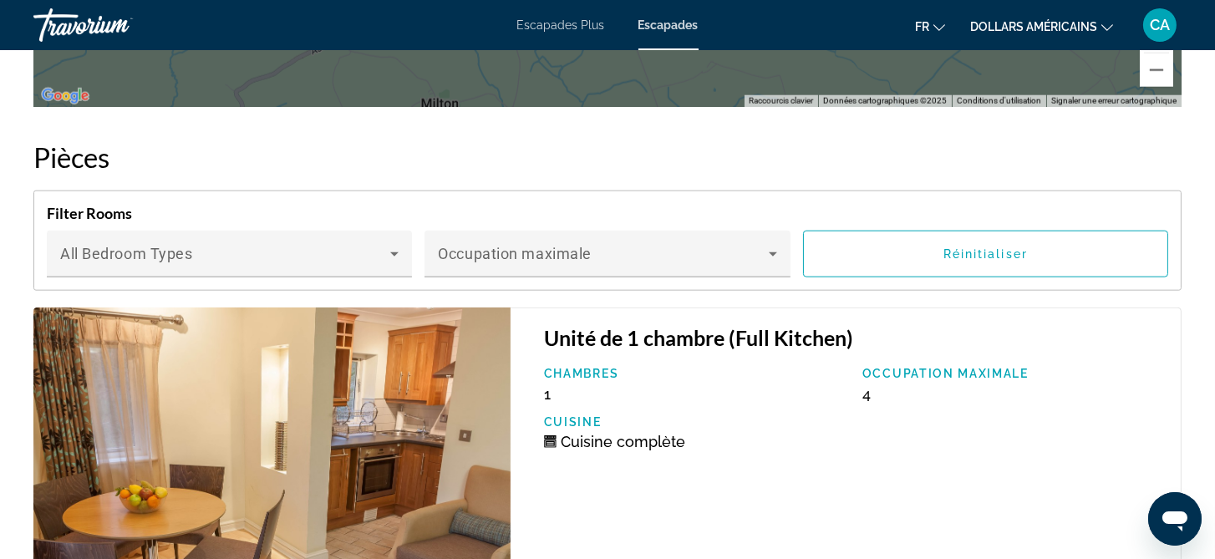
scroll to position [2943, 0]
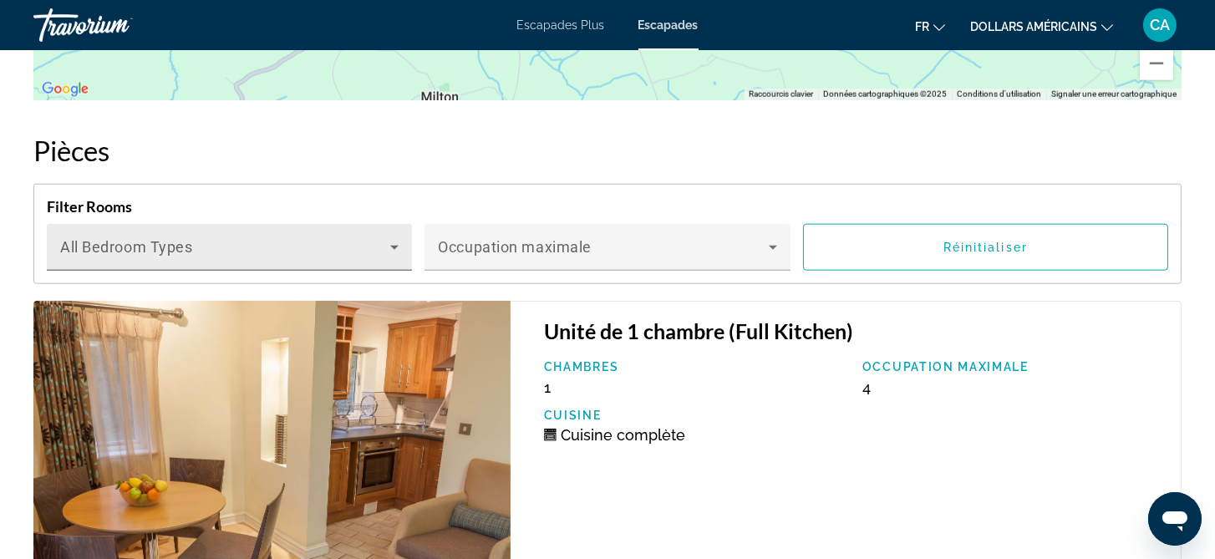
click at [310, 244] on span "Contenu principal" at bounding box center [225, 254] width 330 height 20
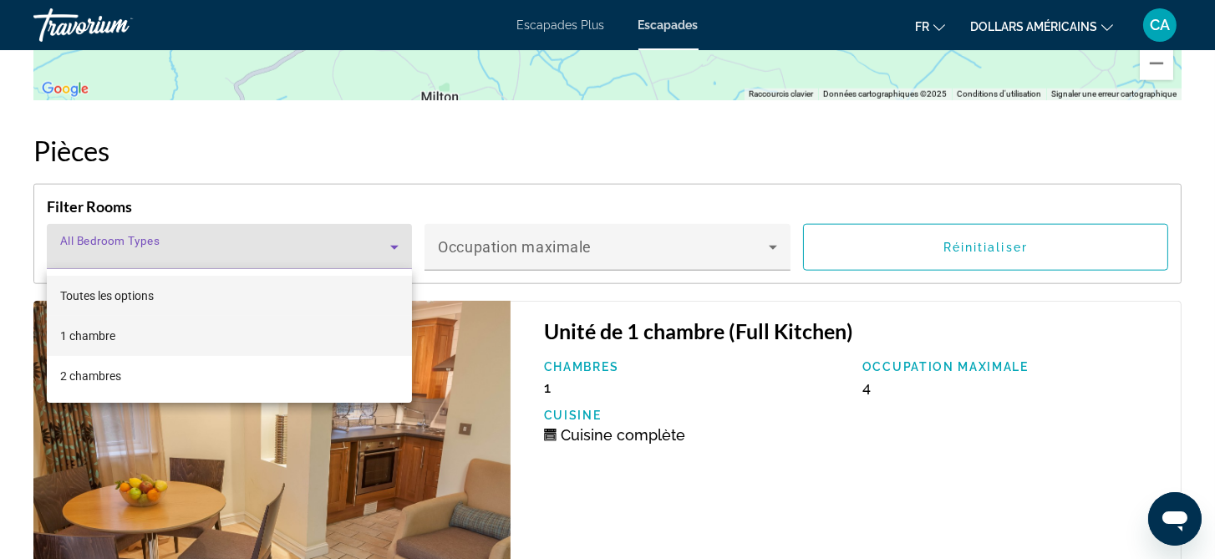
click at [194, 338] on mat-option "1 chambre" at bounding box center [229, 336] width 365 height 40
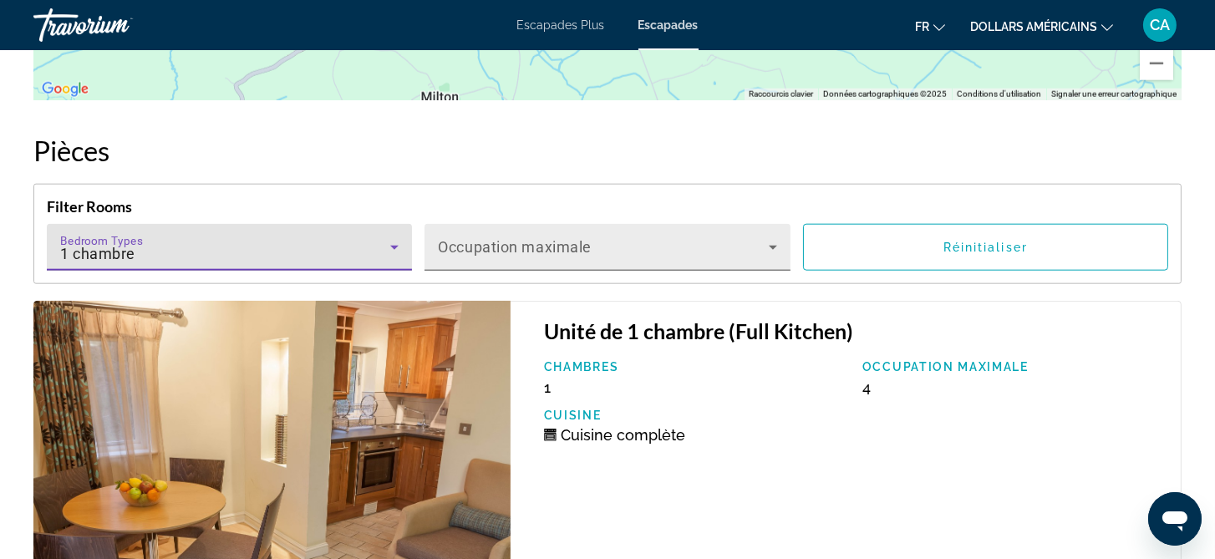
click at [527, 248] on span "Contenu principal" at bounding box center [603, 254] width 330 height 20
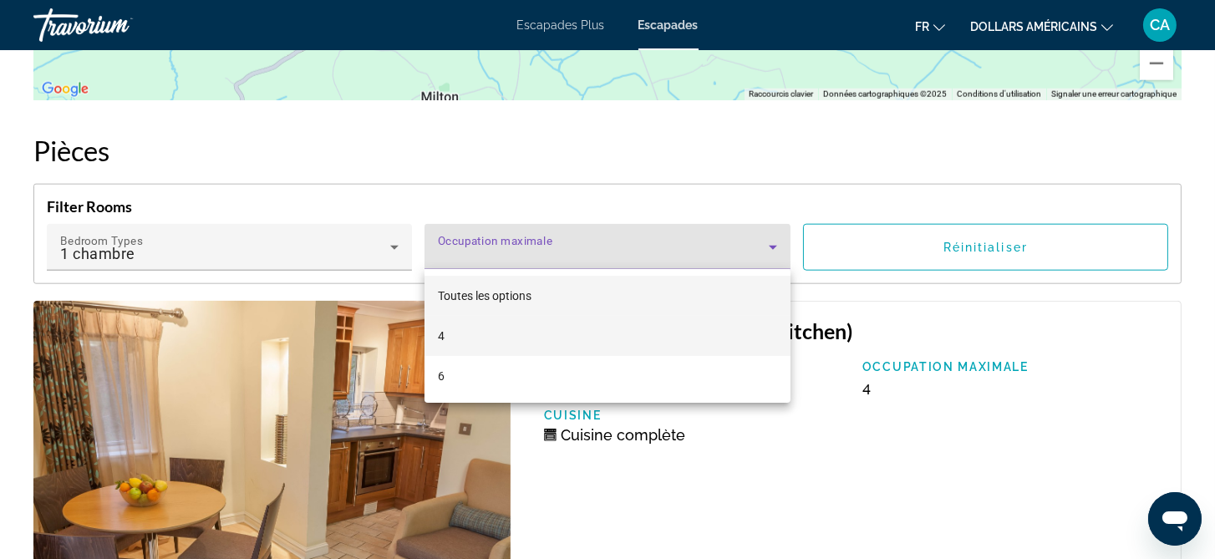
click at [441, 337] on font "4" at bounding box center [441, 335] width 7 height 13
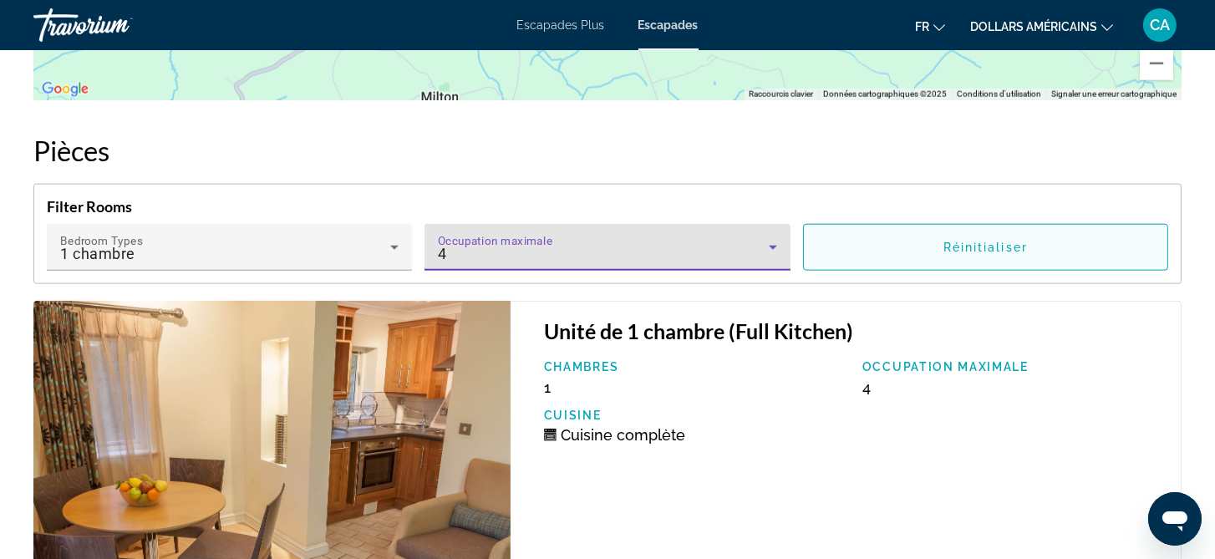
click at [965, 246] on span "Réinitialiser" at bounding box center [986, 247] width 84 height 13
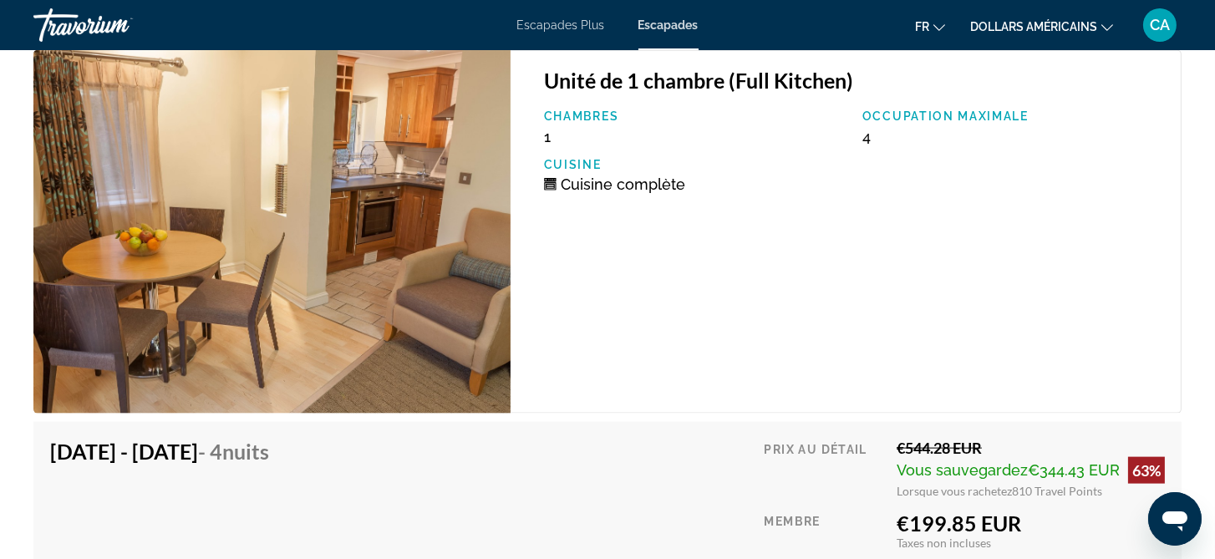
scroll to position [3194, 0]
click at [439, 249] on img "Contenu principal" at bounding box center [271, 232] width 477 height 364
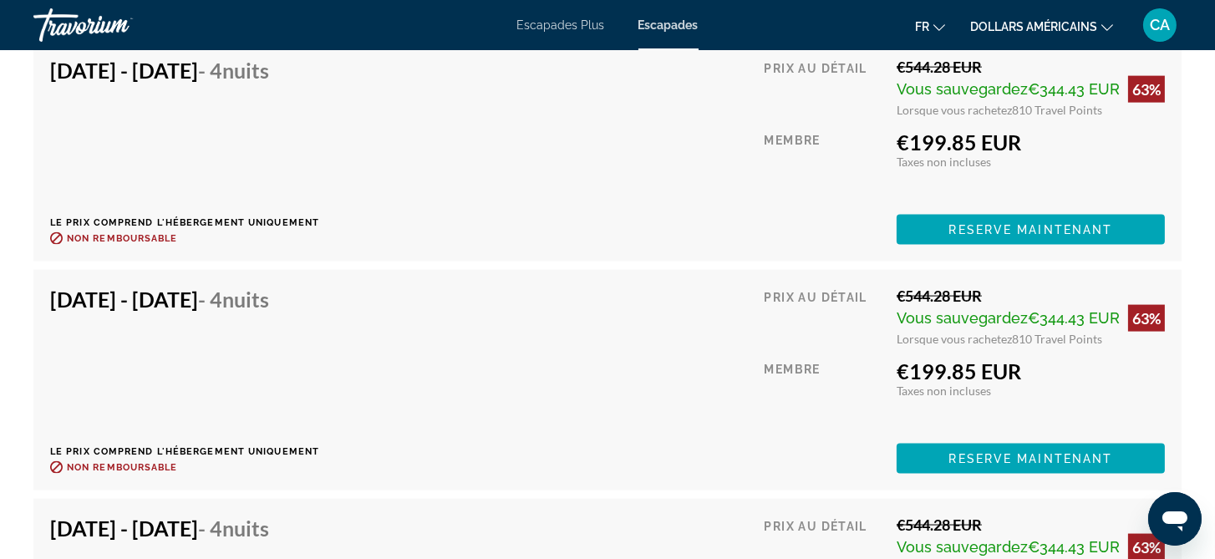
scroll to position [3569, 0]
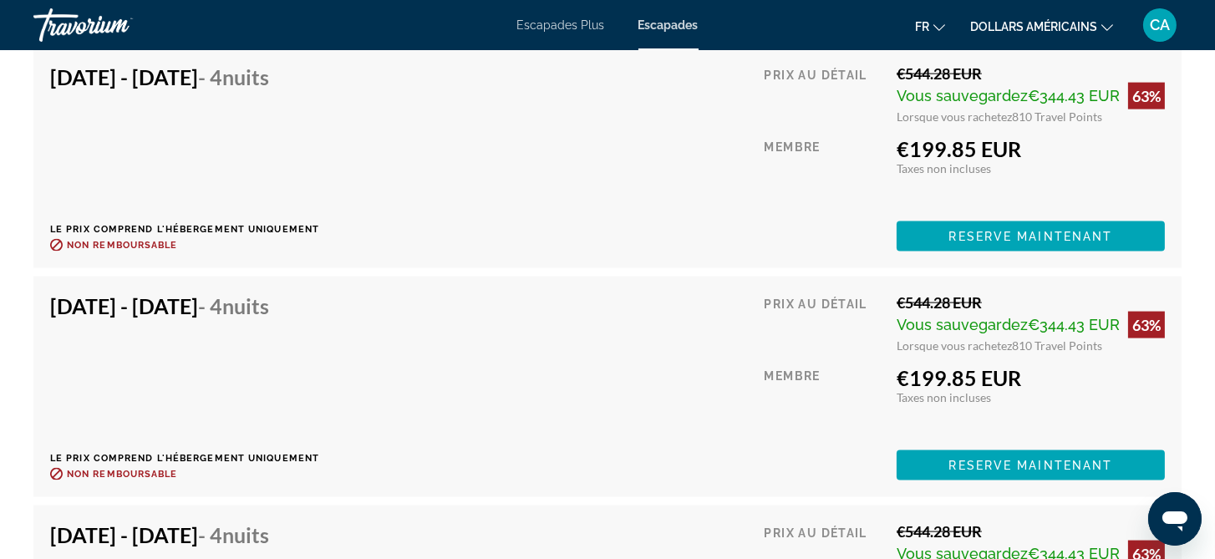
click at [1030, 28] on font "dollars américains" at bounding box center [1033, 26] width 127 height 13
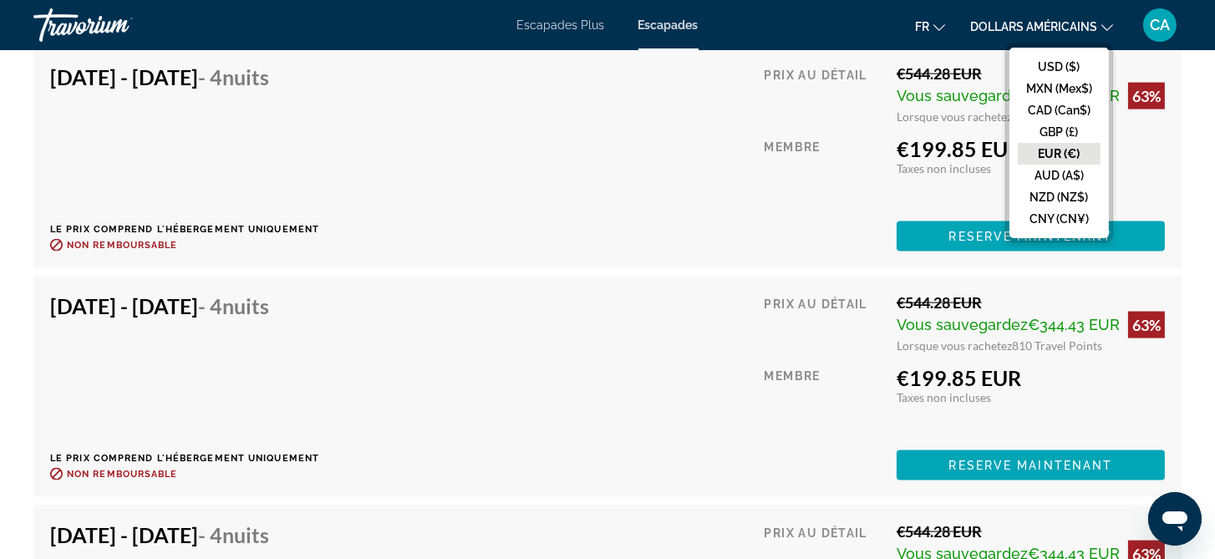
click at [1053, 155] on button "EUR (€)" at bounding box center [1059, 154] width 83 height 22
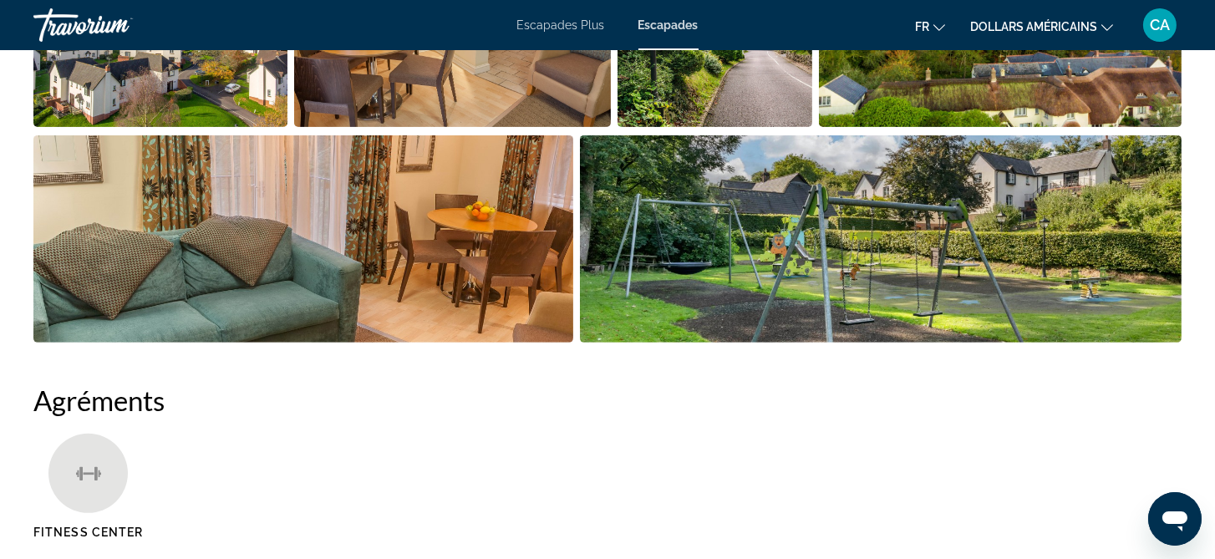
scroll to position [894, 0]
